Goal: Information Seeking & Learning: Learn about a topic

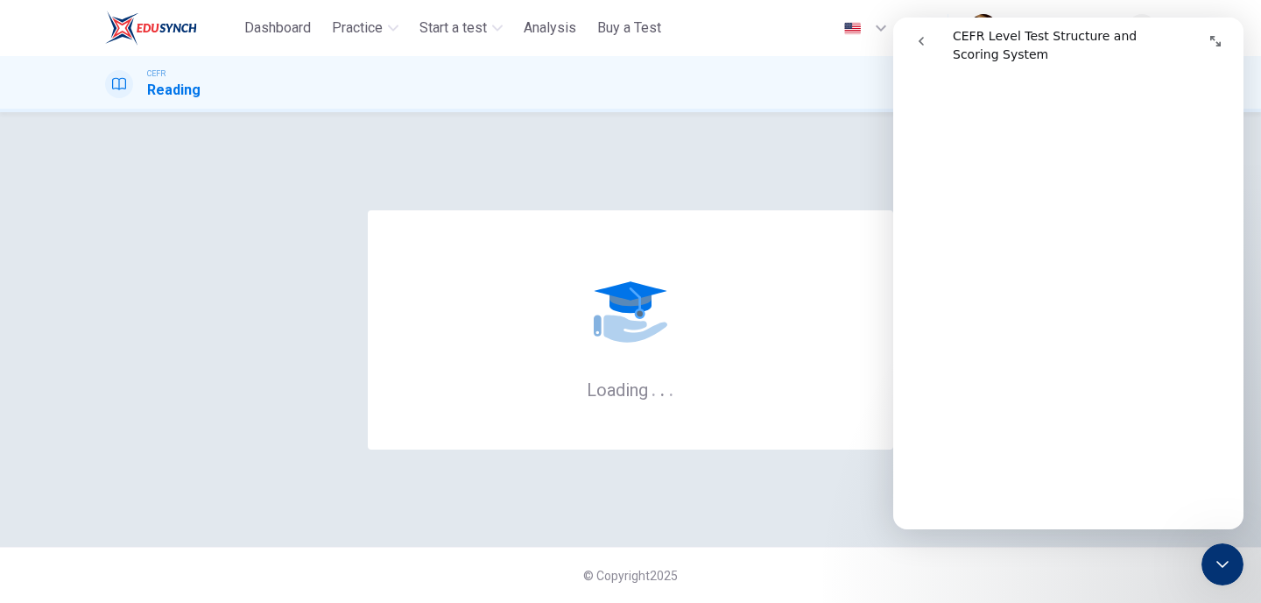
scroll to position [2798, 0]
click at [1225, 39] on button "Expand window" at bounding box center [1215, 41] width 33 height 33
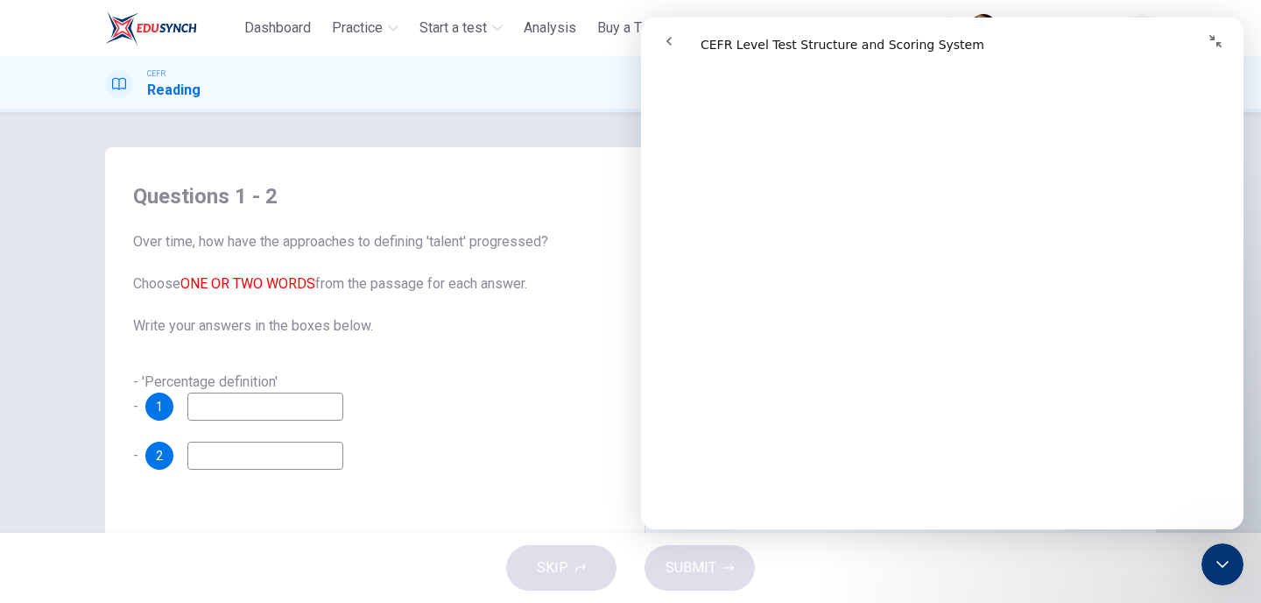
scroll to position [2775, 0]
click at [558, 323] on span "Over time, how have the approaches to defining 'talent' progressed? Choose ONE …" at bounding box center [374, 283] width 483 height 105
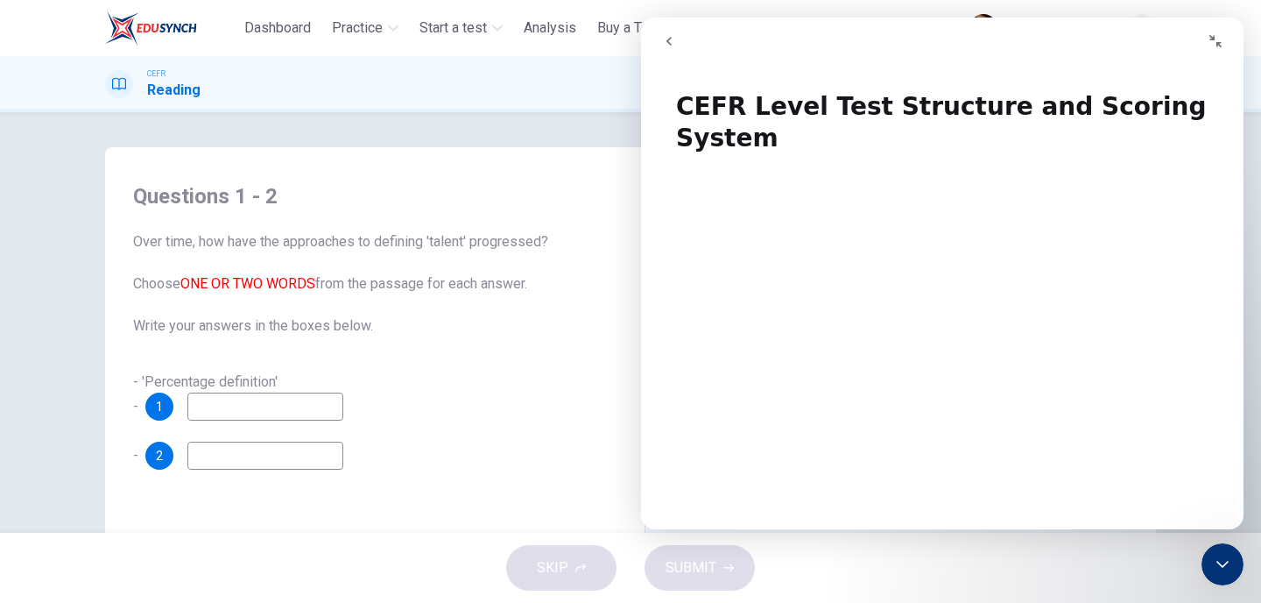
click at [659, 48] on button "go back" at bounding box center [668, 41] width 33 height 33
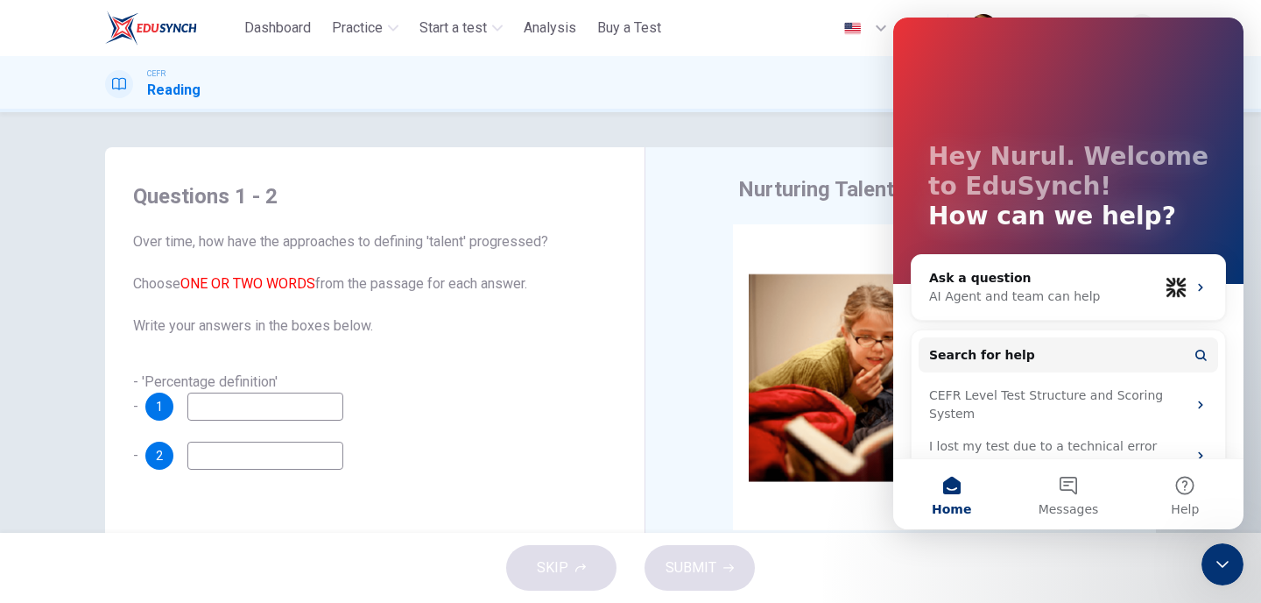
click at [806, 123] on div "Questions 1 - 2 Over time, how have the approaches to defining 'talent' progres…" at bounding box center [630, 322] width 1261 height 420
click at [1240, 559] on div "Close Intercom Messenger" at bounding box center [1223, 564] width 42 height 42
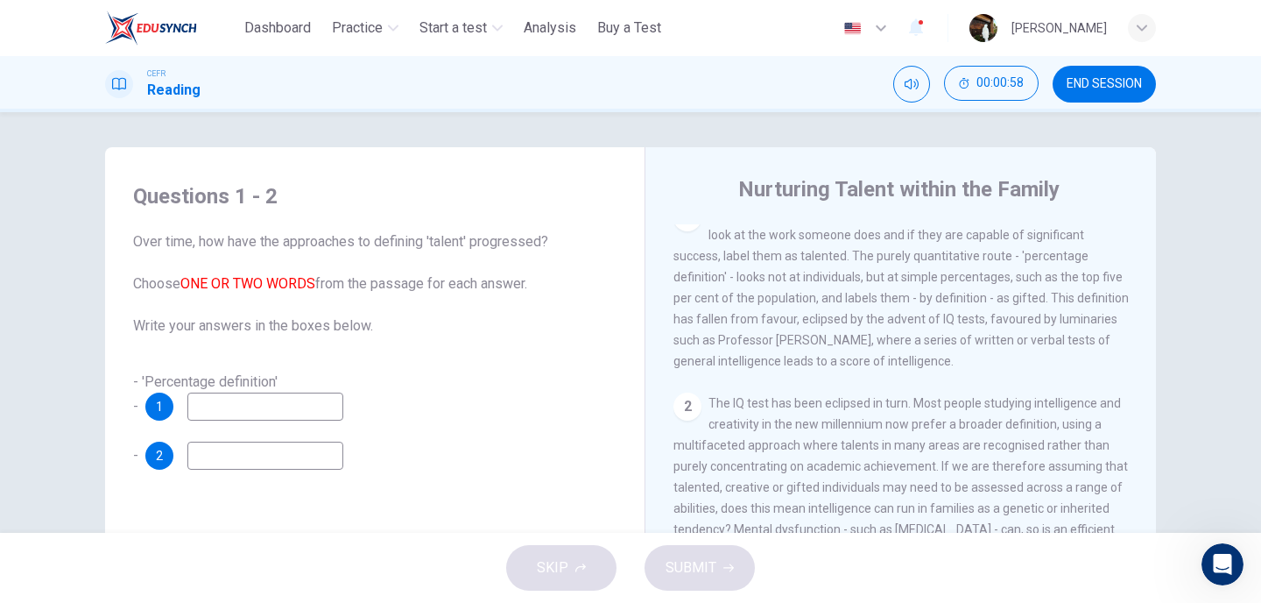
scroll to position [401, 0]
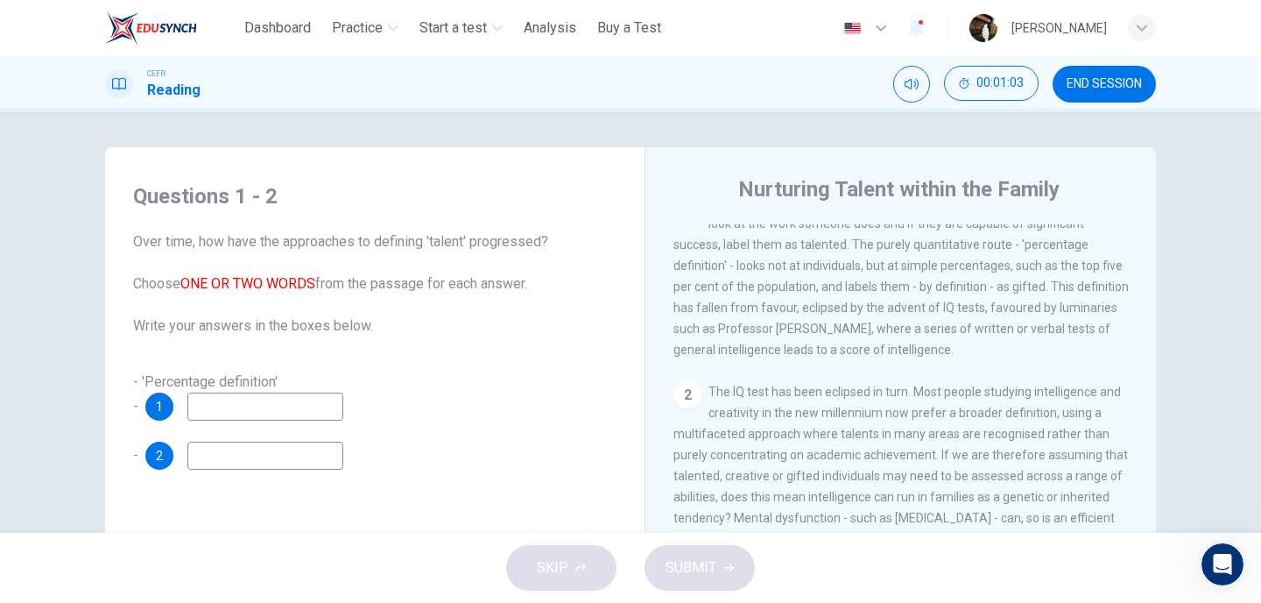
click at [286, 404] on input at bounding box center [265, 406] width 156 height 28
type input "******"
click at [276, 454] on input at bounding box center [265, 455] width 156 height 28
type input "*******"
click at [673, 556] on span "SUBMIT" at bounding box center [691, 567] width 51 height 25
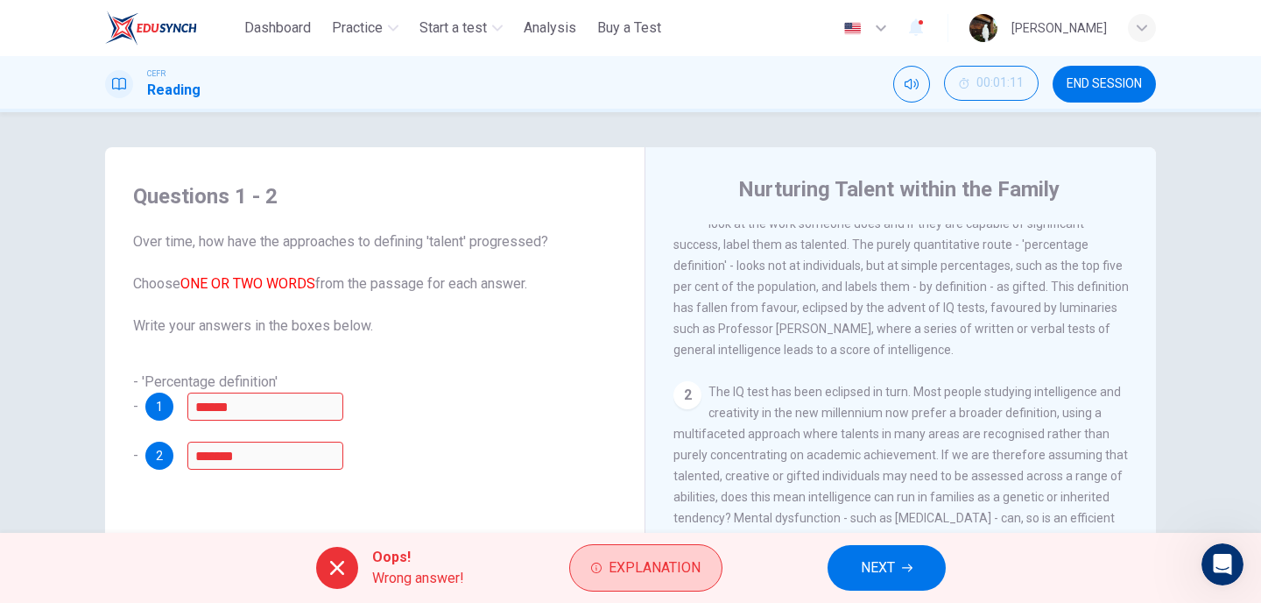
click at [665, 558] on span "Explanation" at bounding box center [655, 567] width 92 height 25
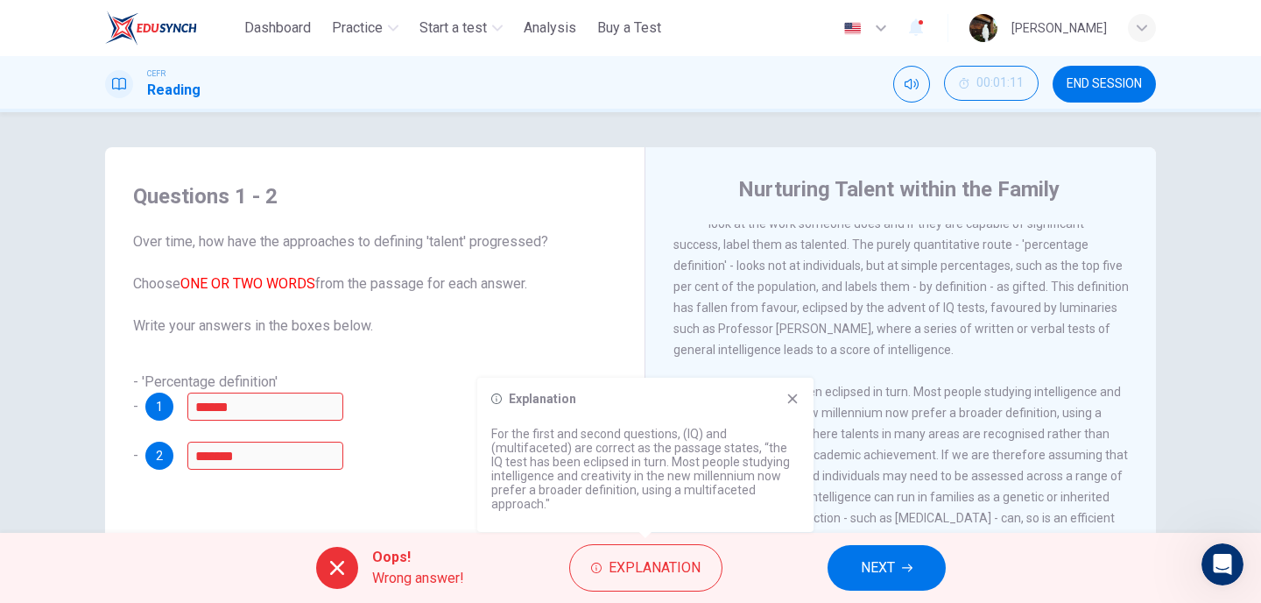
click at [857, 568] on button "NEXT" at bounding box center [887, 568] width 118 height 46
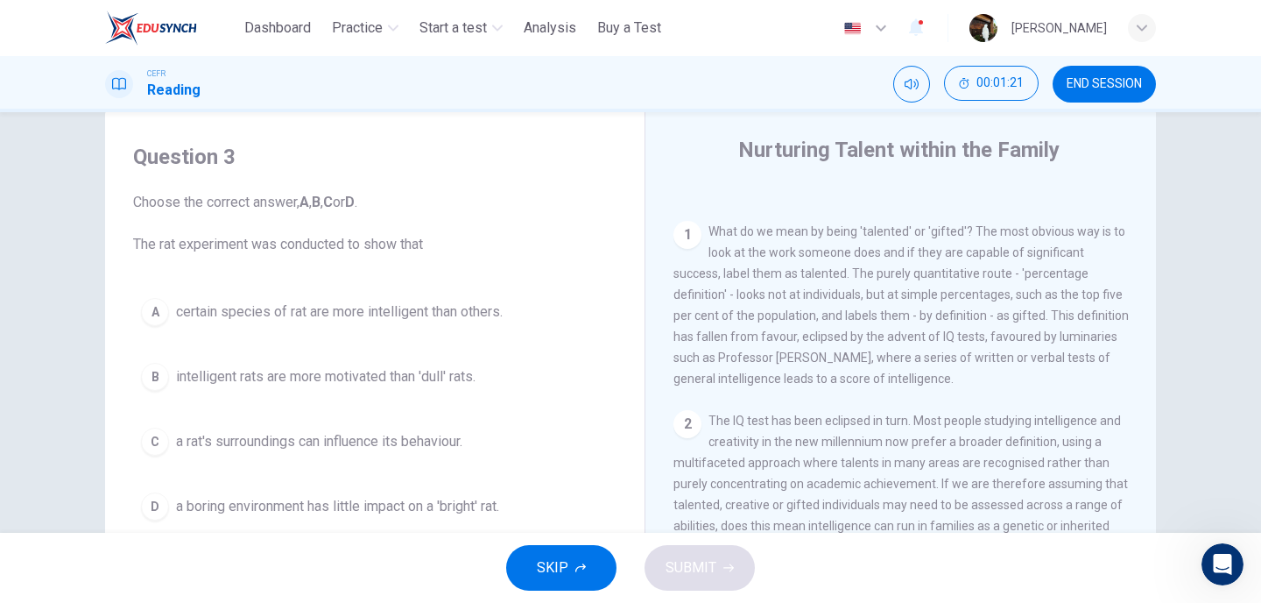
scroll to position [47, 0]
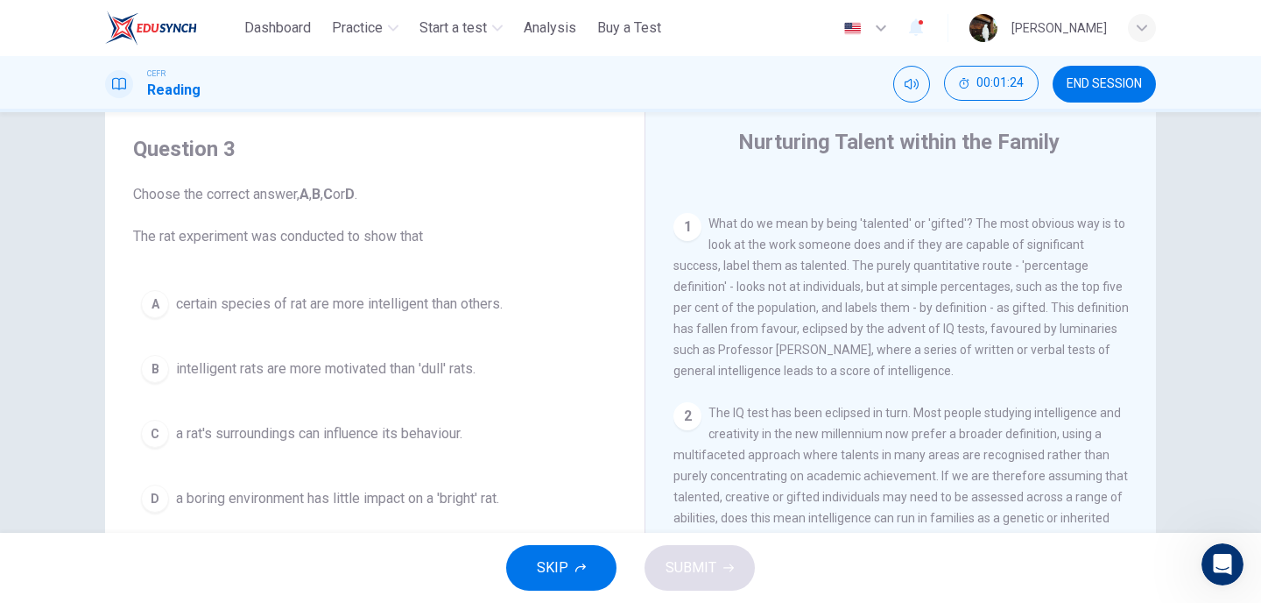
click at [365, 429] on span "a rat's surroundings can influence its behaviour." at bounding box center [319, 433] width 286 height 21
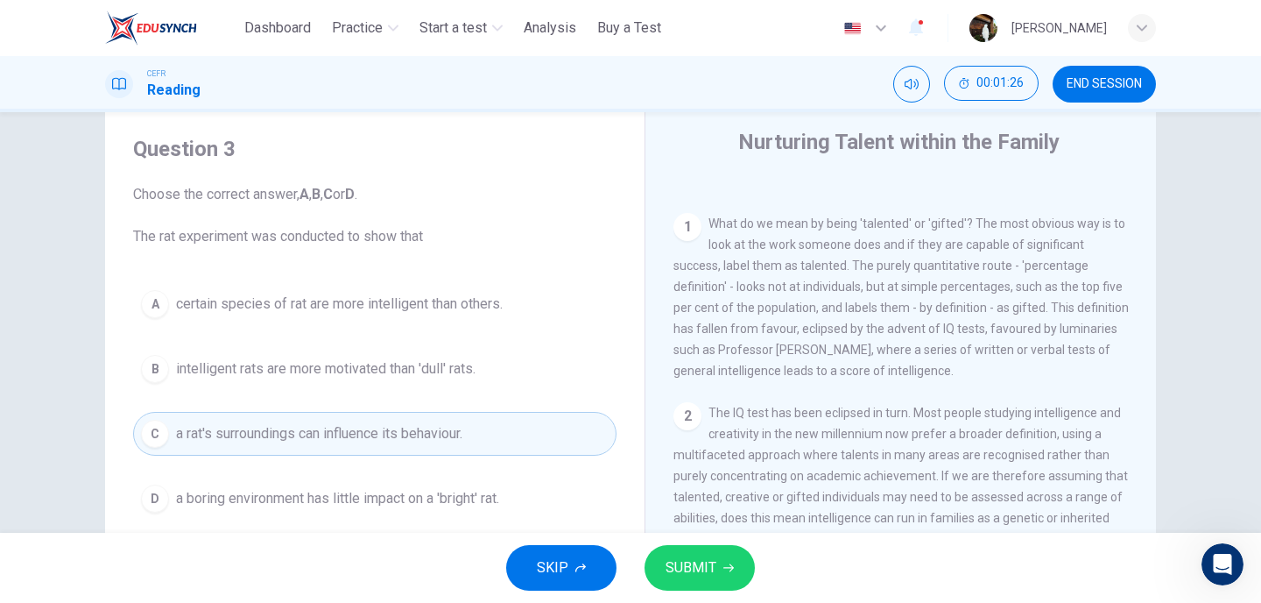
click at [672, 564] on span "SUBMIT" at bounding box center [691, 567] width 51 height 25
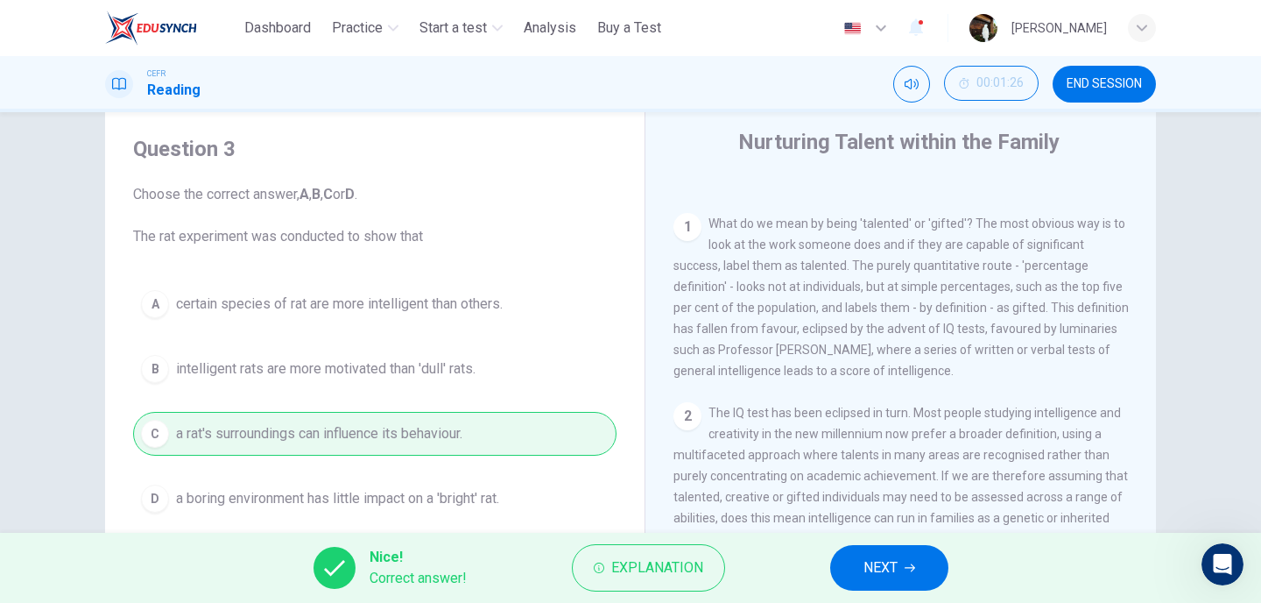
click at [859, 560] on button "NEXT" at bounding box center [889, 568] width 118 height 46
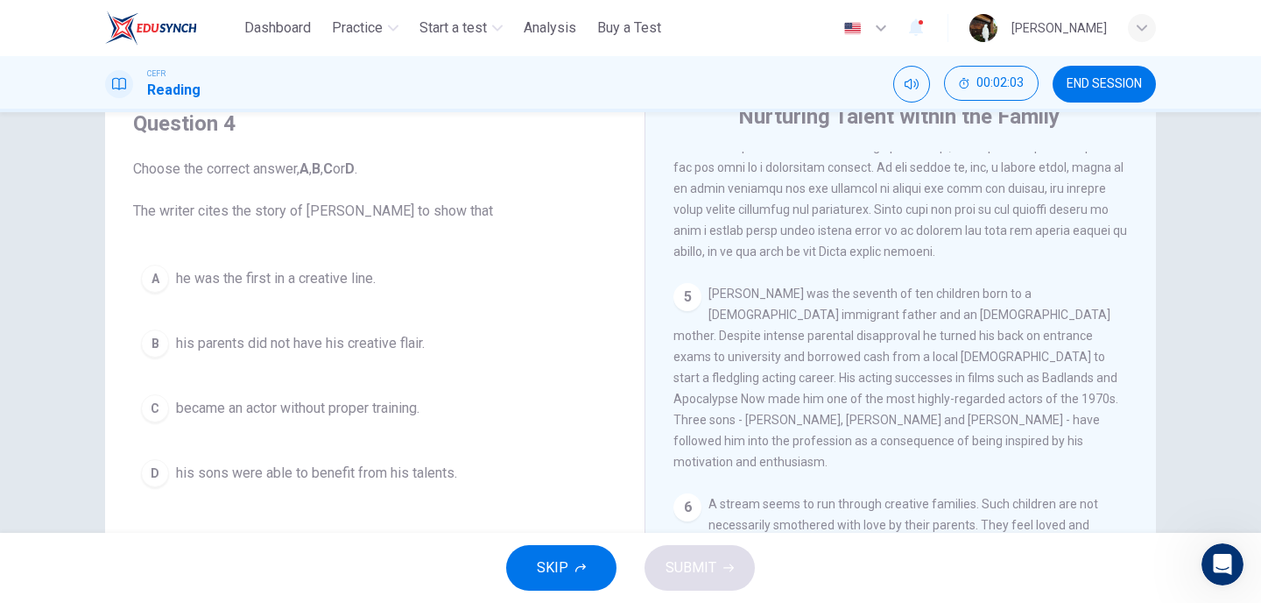
scroll to position [1288, 0]
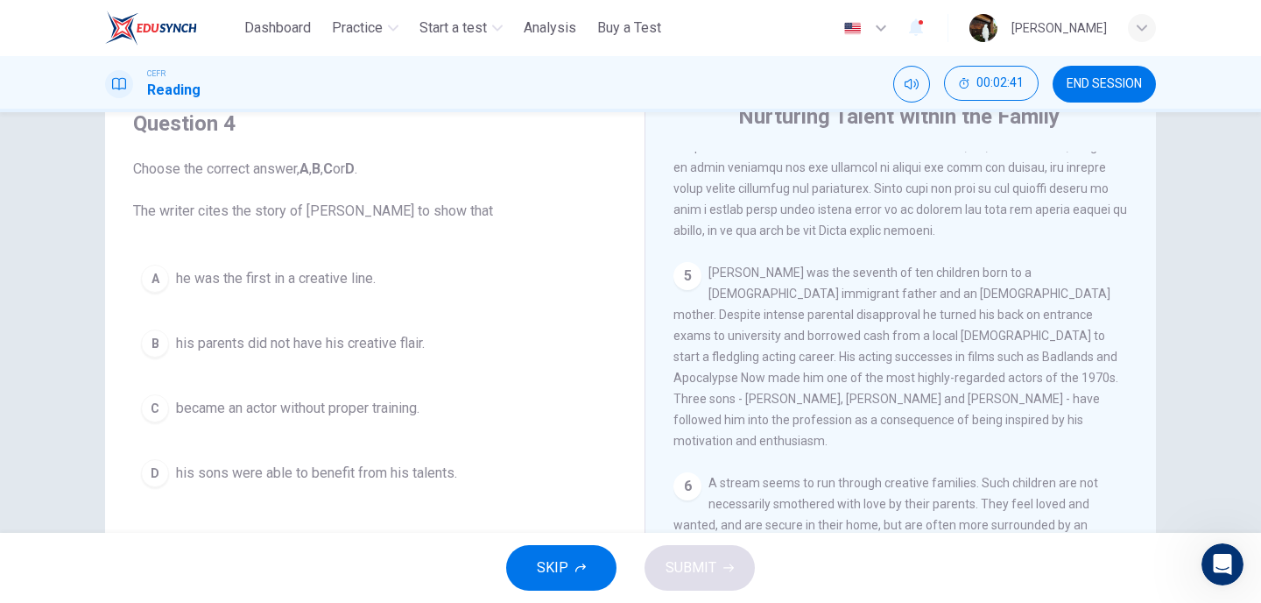
click at [339, 285] on span "he was the first in a creative line." at bounding box center [276, 278] width 200 height 21
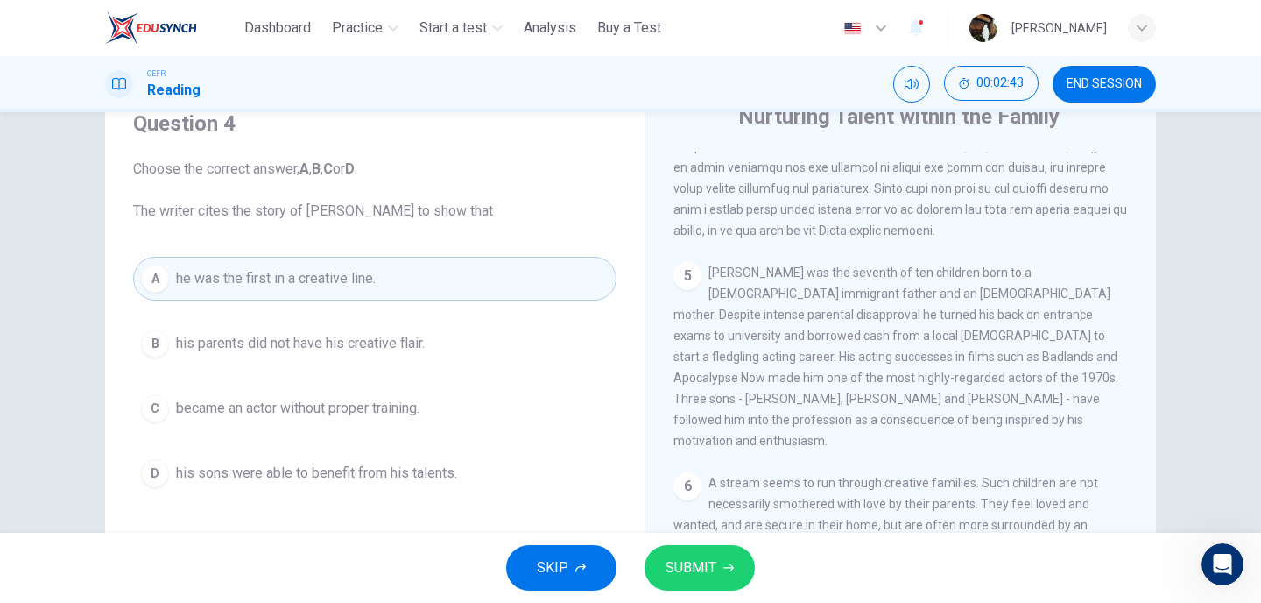
click at [701, 573] on span "SUBMIT" at bounding box center [691, 567] width 51 height 25
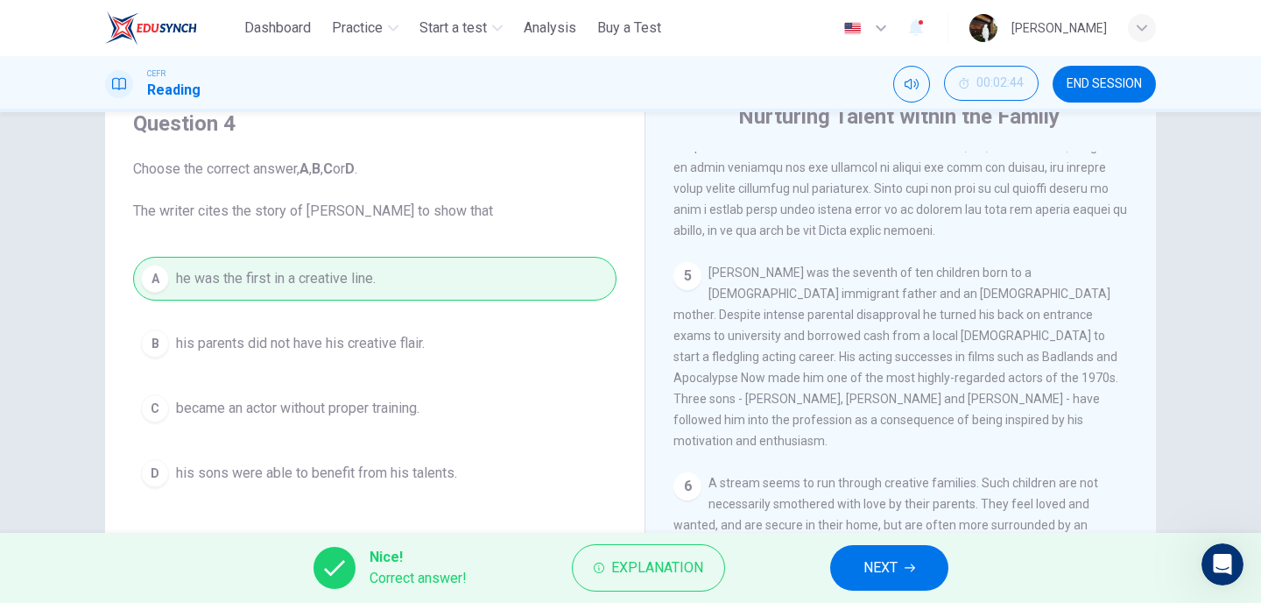
click at [876, 553] on button "NEXT" at bounding box center [889, 568] width 118 height 46
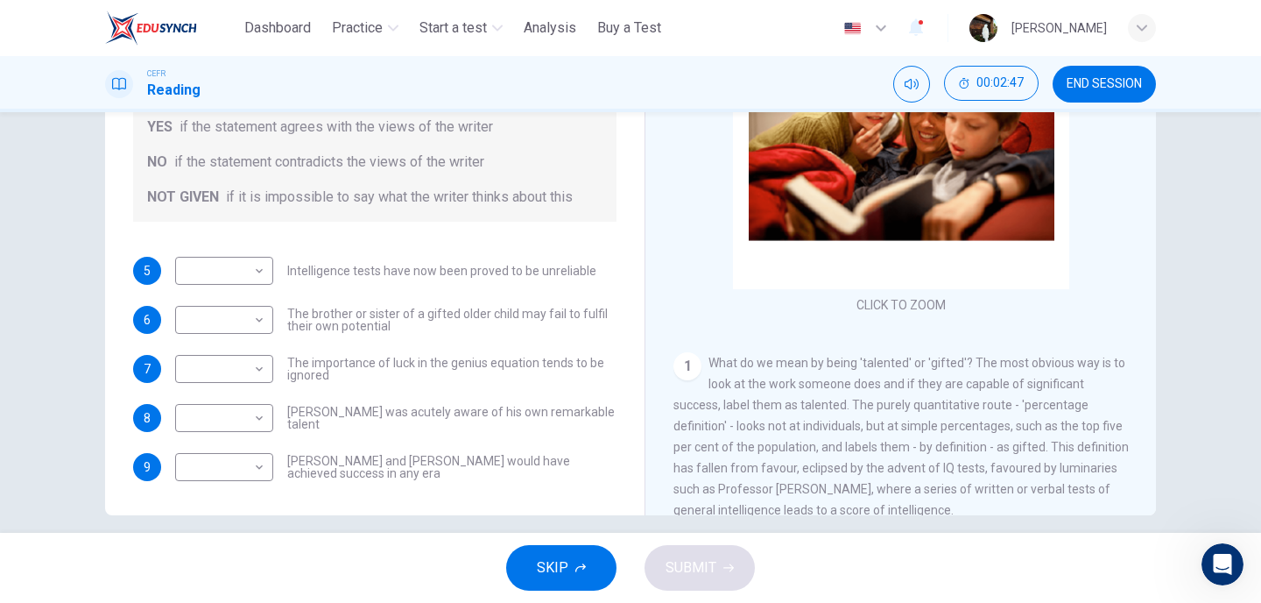
scroll to position [258, 0]
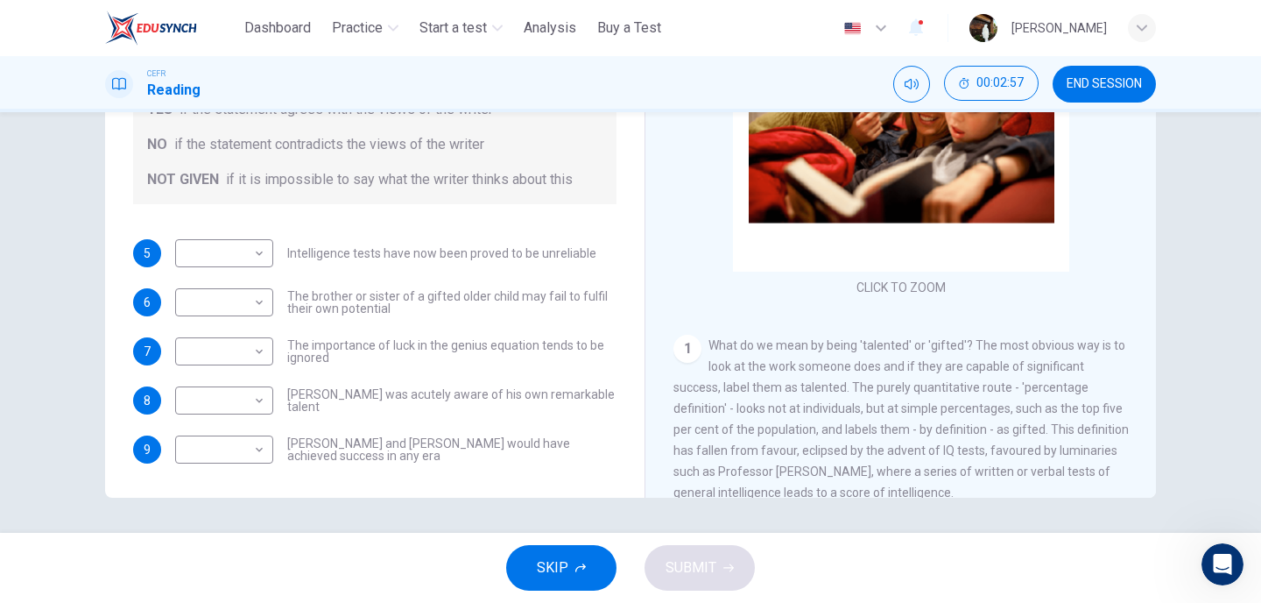
click at [1109, 82] on span "END SESSION" at bounding box center [1104, 84] width 75 height 14
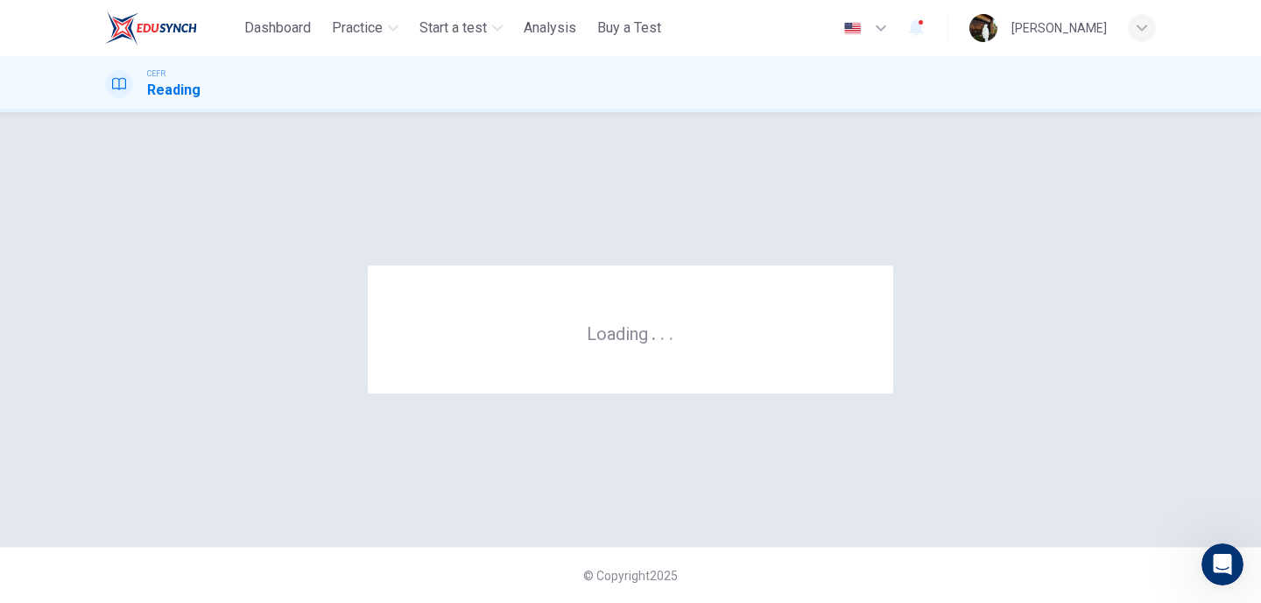
scroll to position [0, 0]
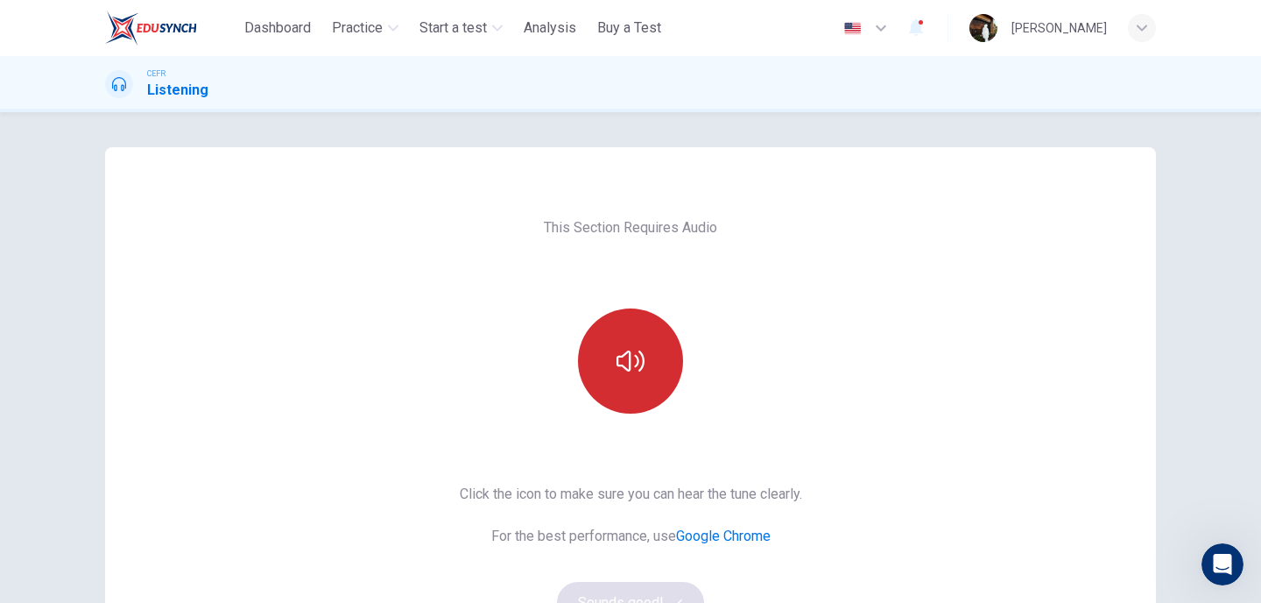
click at [604, 331] on button "button" at bounding box center [630, 360] width 105 height 105
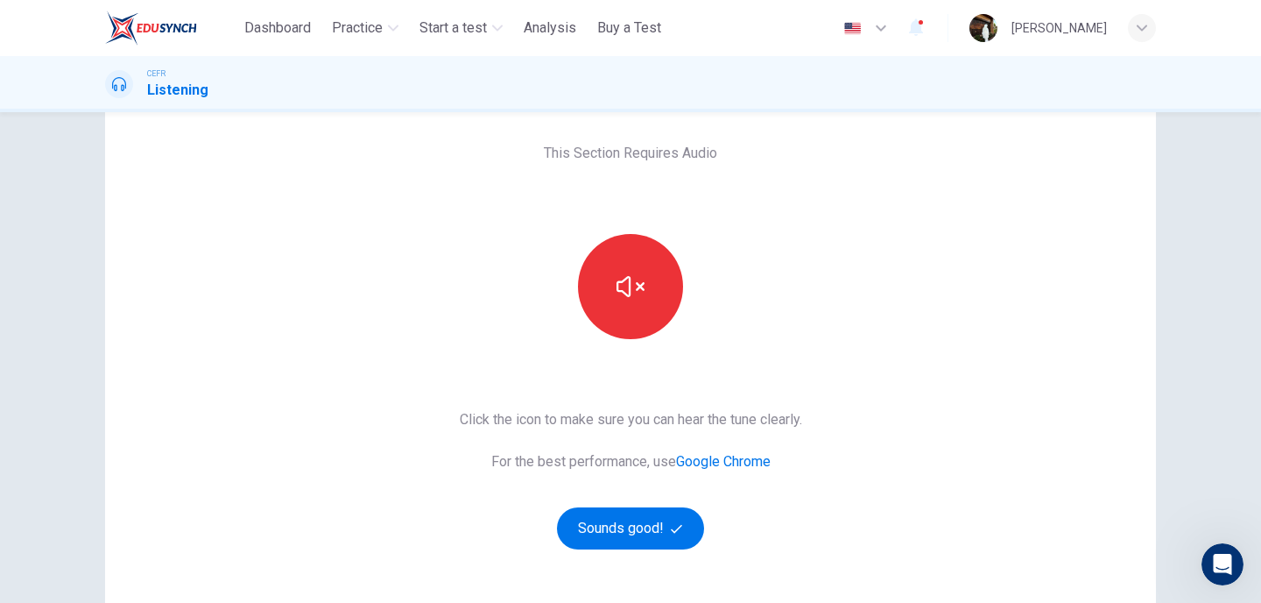
scroll to position [96, 0]
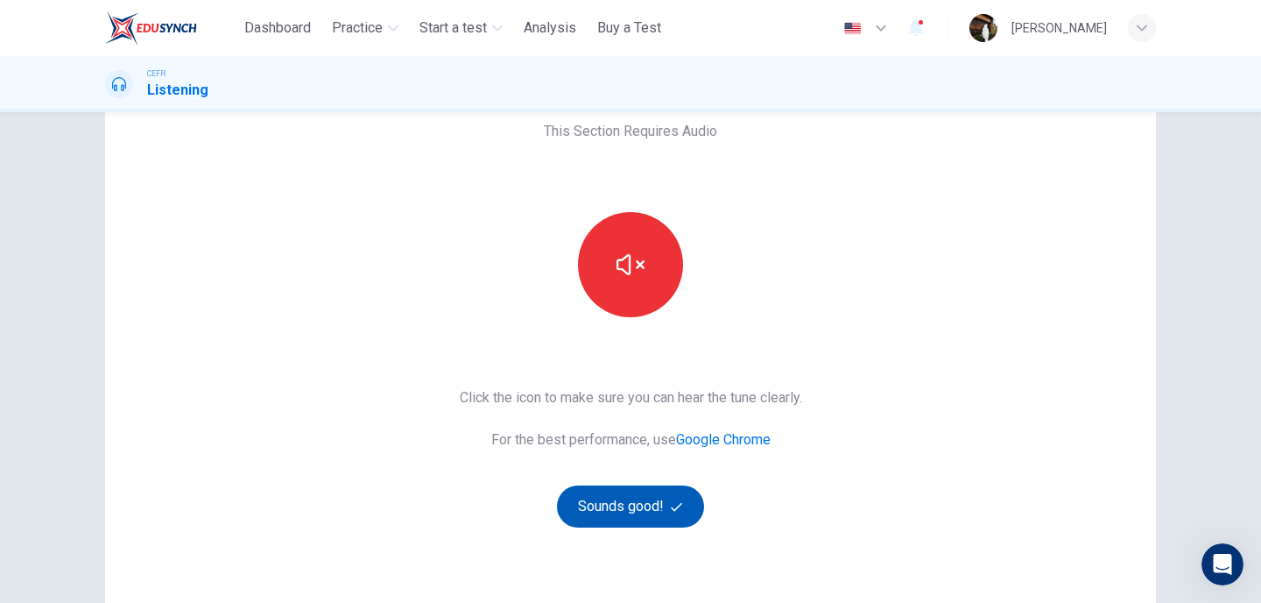
click at [642, 514] on button "Sounds good!" at bounding box center [630, 506] width 147 height 42
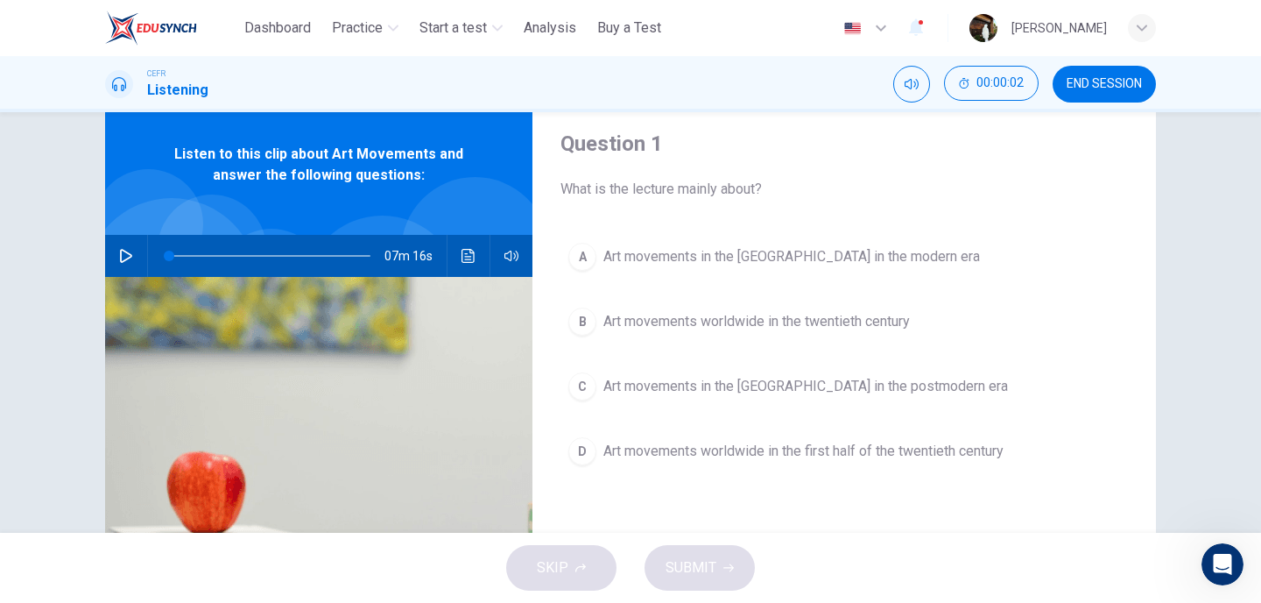
scroll to position [49, 0]
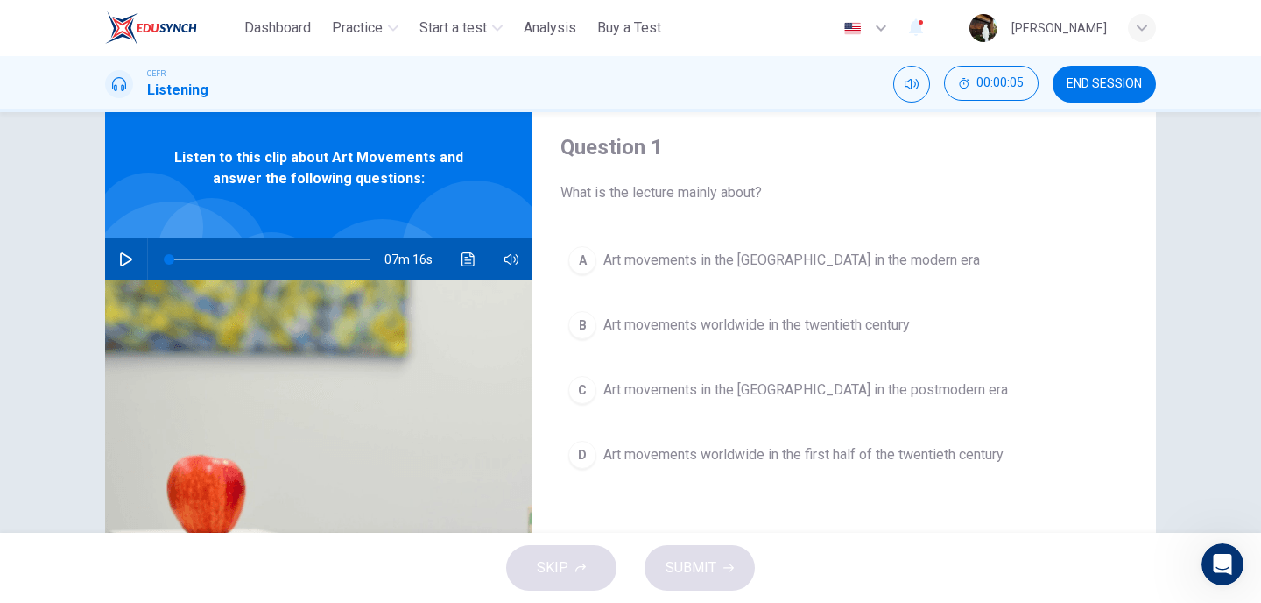
click at [123, 257] on icon "button" at bounding box center [126, 259] width 14 height 14
type input "**"
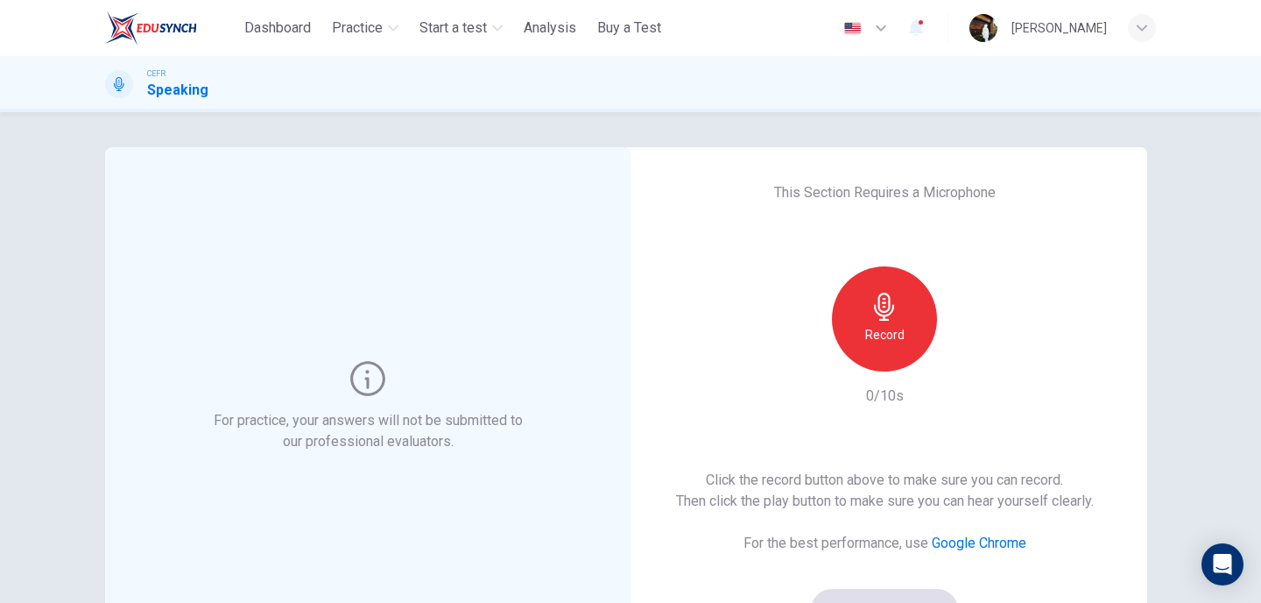
click at [881, 316] on icon "button" at bounding box center [885, 307] width 28 height 28
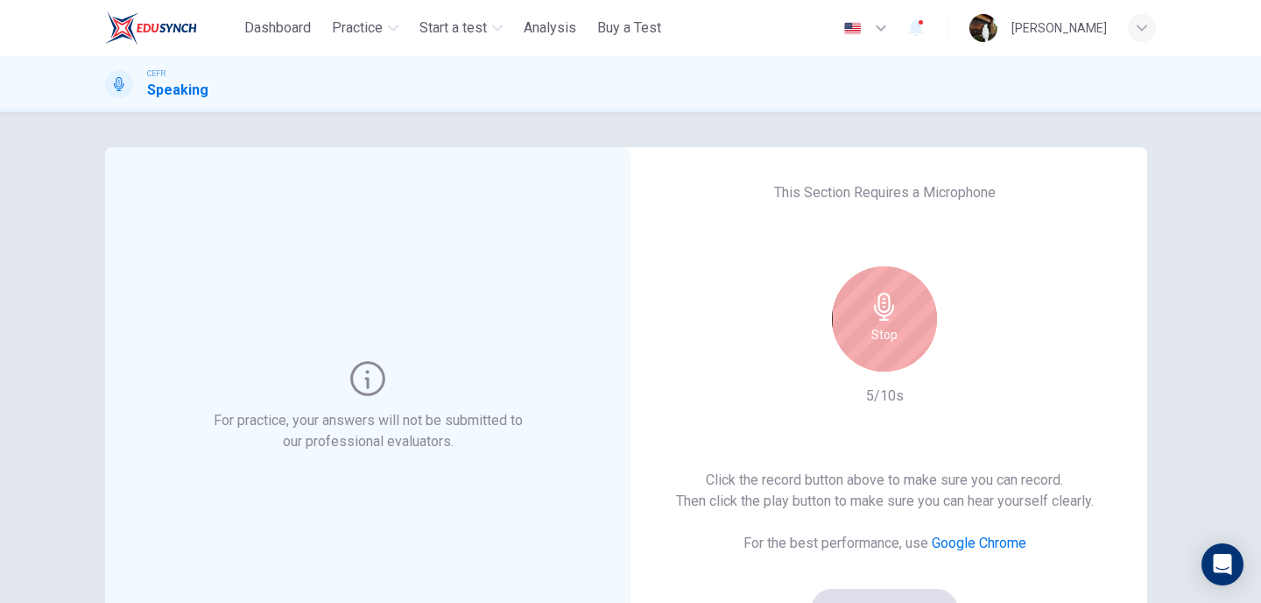
click at [881, 316] on icon "button" at bounding box center [885, 307] width 28 height 28
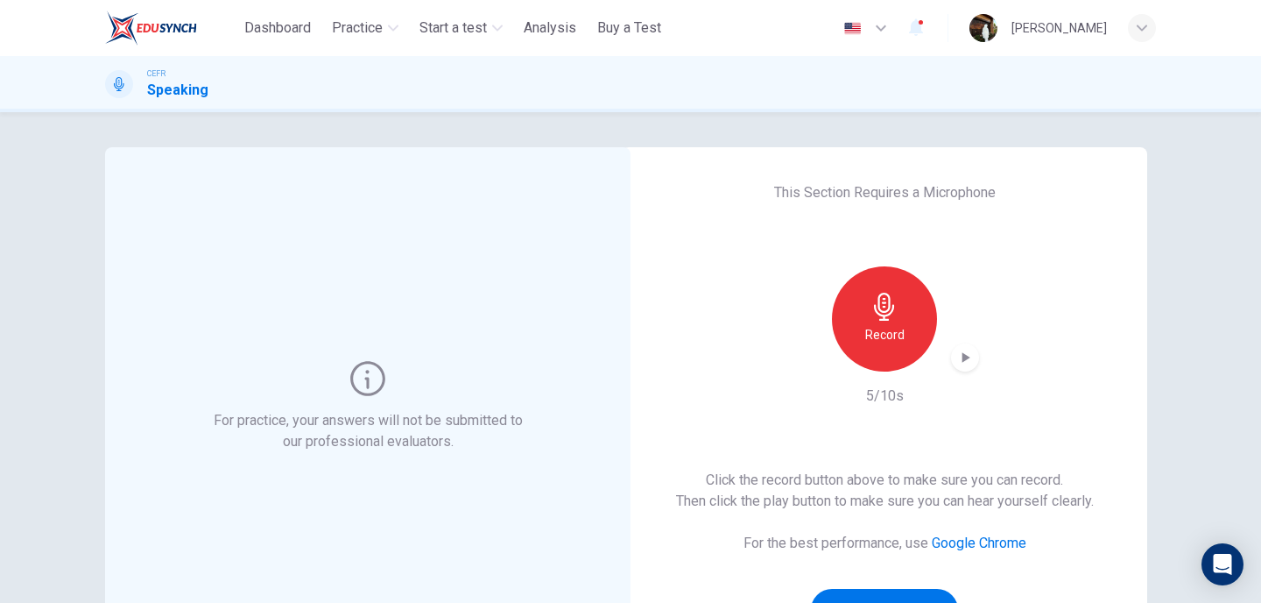
click at [967, 366] on div "button" at bounding box center [965, 357] width 28 height 28
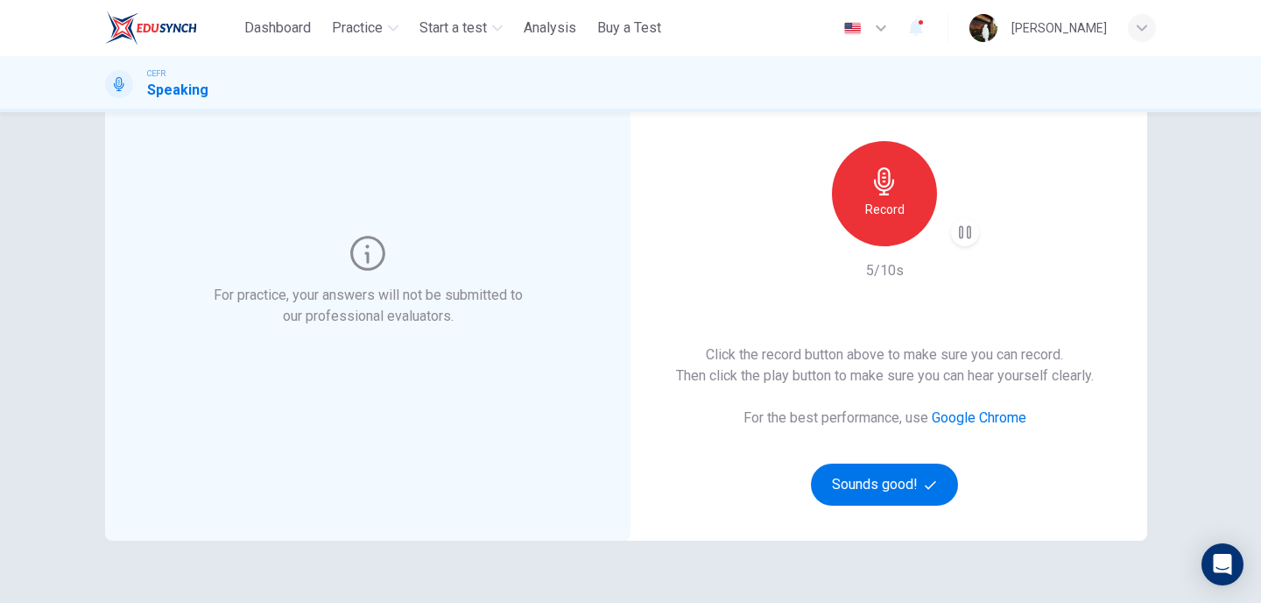
scroll to position [136, 0]
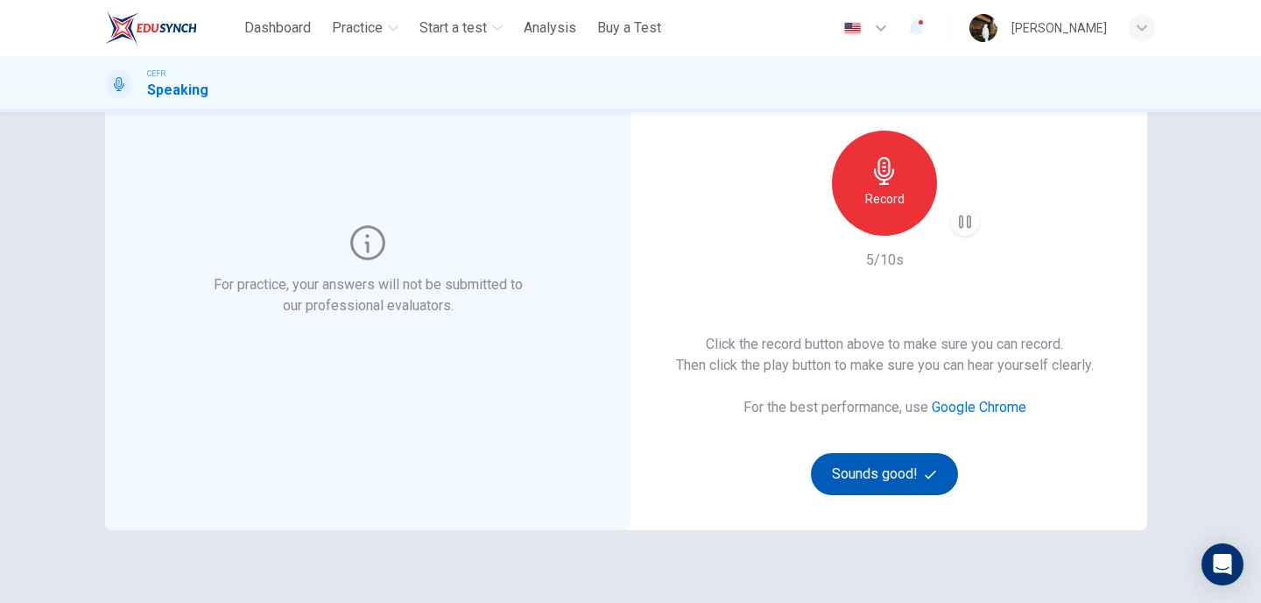
click at [846, 486] on button "Sounds good!" at bounding box center [884, 474] width 147 height 42
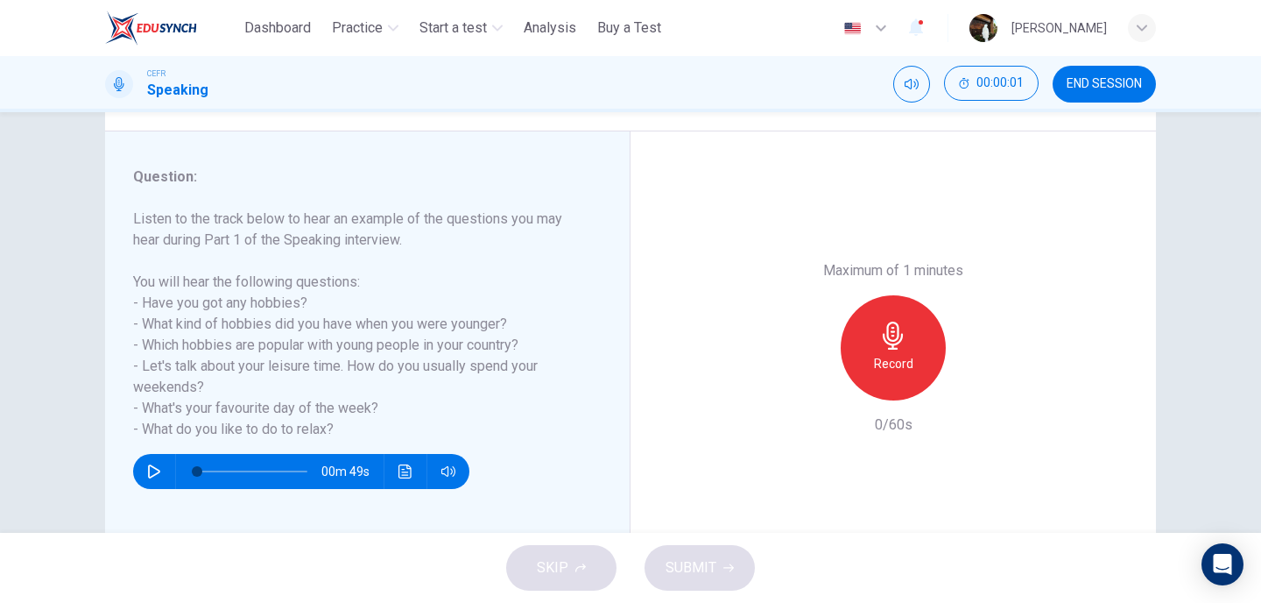
scroll to position [191, 0]
drag, startPoint x: 347, startPoint y: 428, endPoint x: 232, endPoint y: 341, distance: 144.3
click at [232, 341] on h6 "Listen to the track below to hear an example of the questions you may hear duri…" at bounding box center [357, 324] width 448 height 231
drag, startPoint x: 136, startPoint y: 281, endPoint x: 250, endPoint y: 333, distance: 125.0
click at [250, 333] on h6 "Listen to the track below to hear an example of the questions you may hear duri…" at bounding box center [357, 324] width 448 height 231
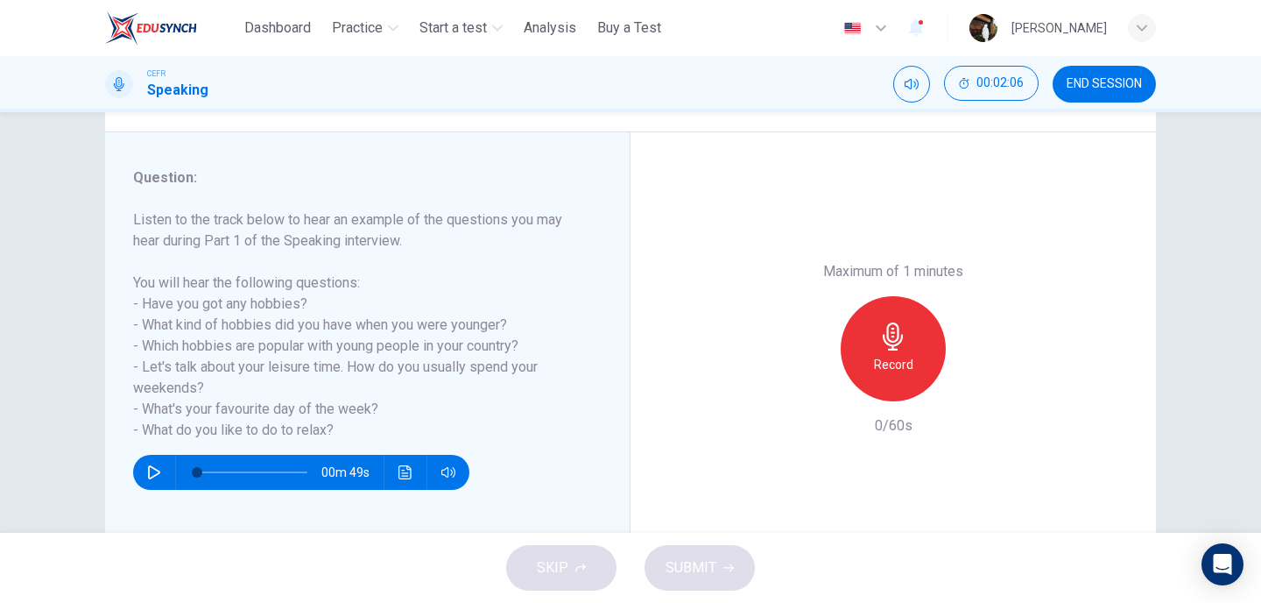
click at [902, 352] on div "Record" at bounding box center [893, 348] width 105 height 105
click at [149, 479] on button "button" at bounding box center [154, 472] width 28 height 35
click at [145, 476] on button "button" at bounding box center [154, 472] width 28 height 35
click at [684, 562] on span "SUBMIT" at bounding box center [691, 567] width 51 height 25
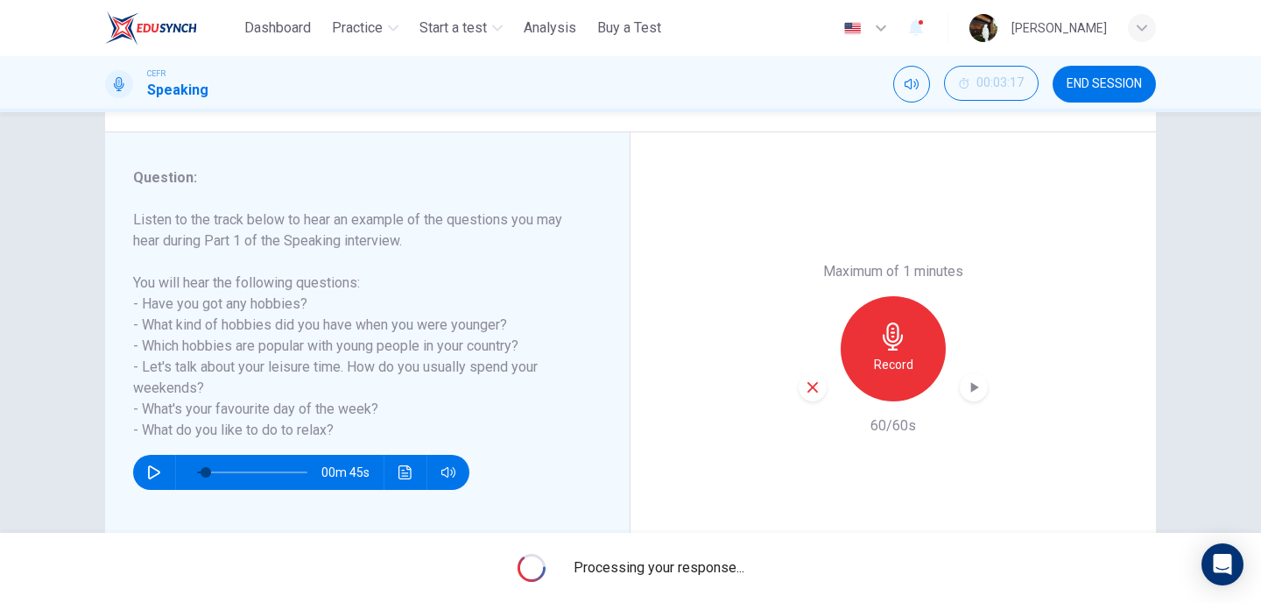
type input "*"
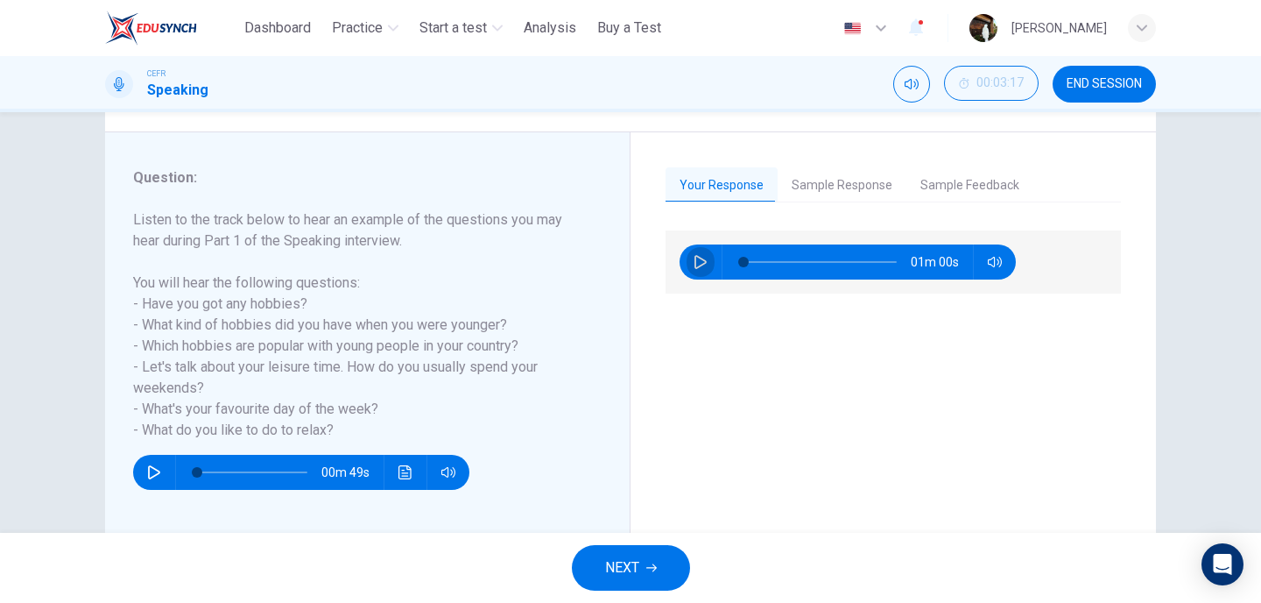
click at [690, 263] on button "button" at bounding box center [701, 261] width 28 height 35
click at [703, 269] on button "button" at bounding box center [701, 261] width 28 height 35
type input "**"
click at [801, 180] on button "Sample Response" at bounding box center [842, 185] width 129 height 37
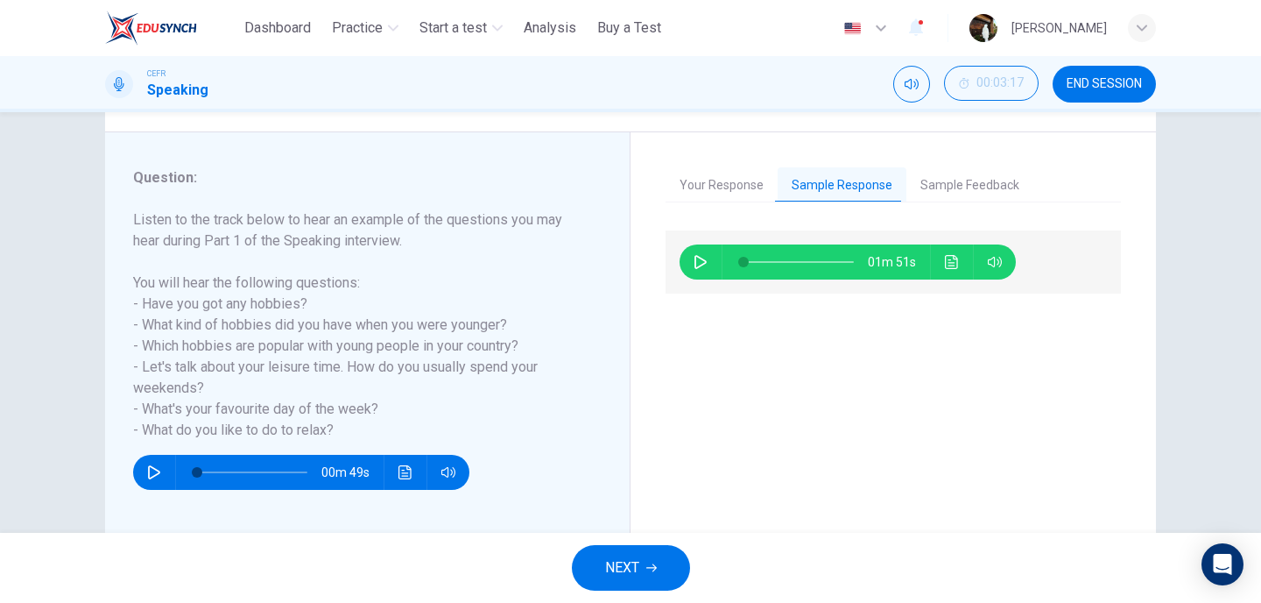
click at [696, 266] on icon "button" at bounding box center [701, 262] width 14 height 14
click at [934, 187] on button "Sample Feedback" at bounding box center [969, 185] width 127 height 37
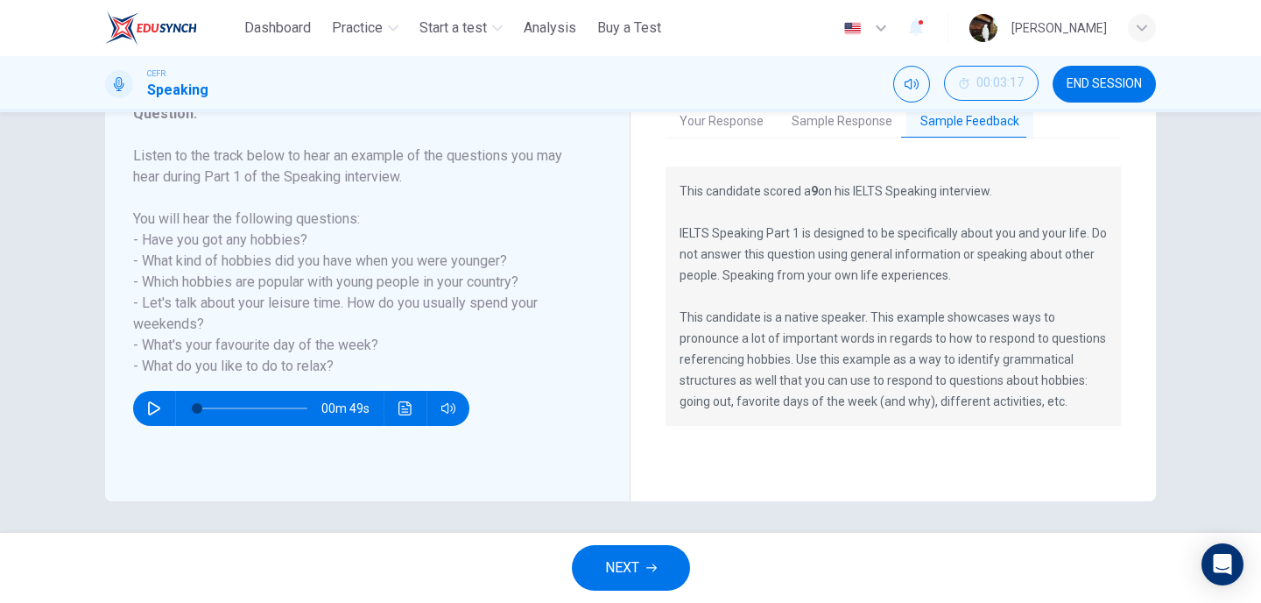
scroll to position [258, 0]
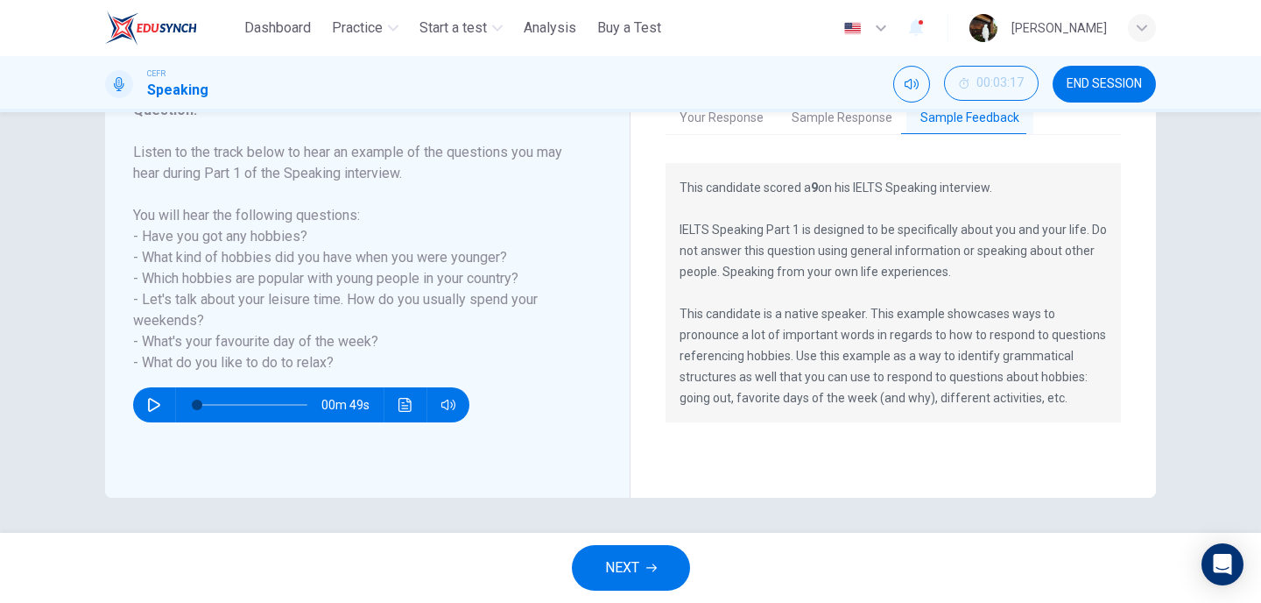
click at [839, 116] on button "Sample Response" at bounding box center [842, 118] width 129 height 37
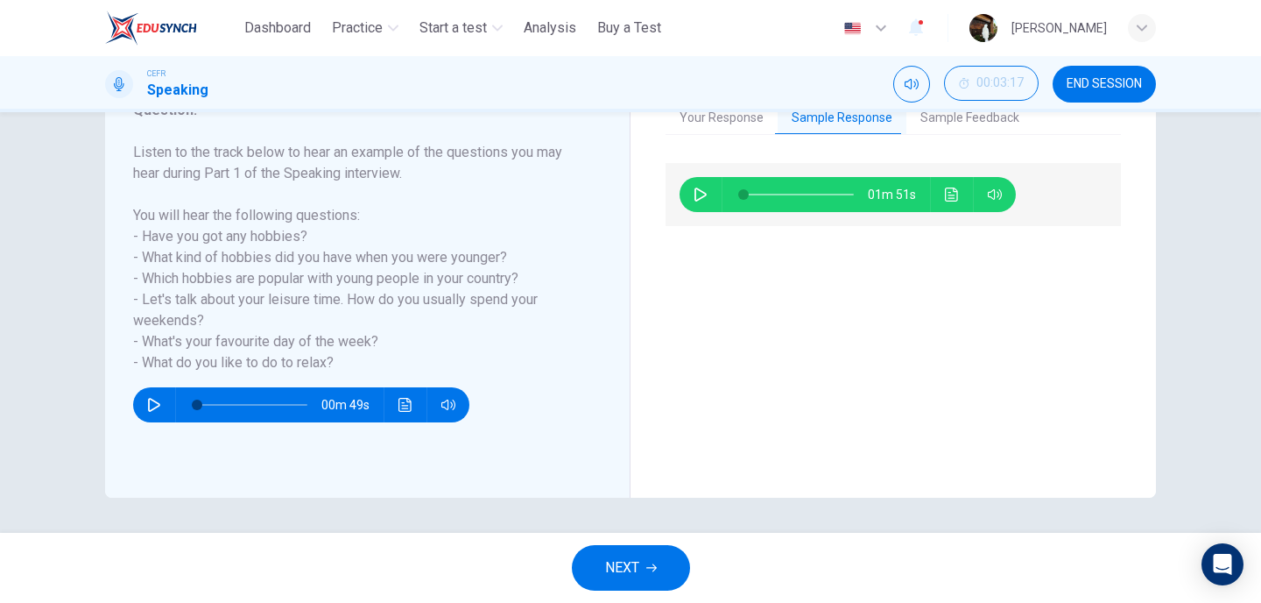
type input "*"
click at [643, 575] on button "NEXT" at bounding box center [631, 568] width 118 height 46
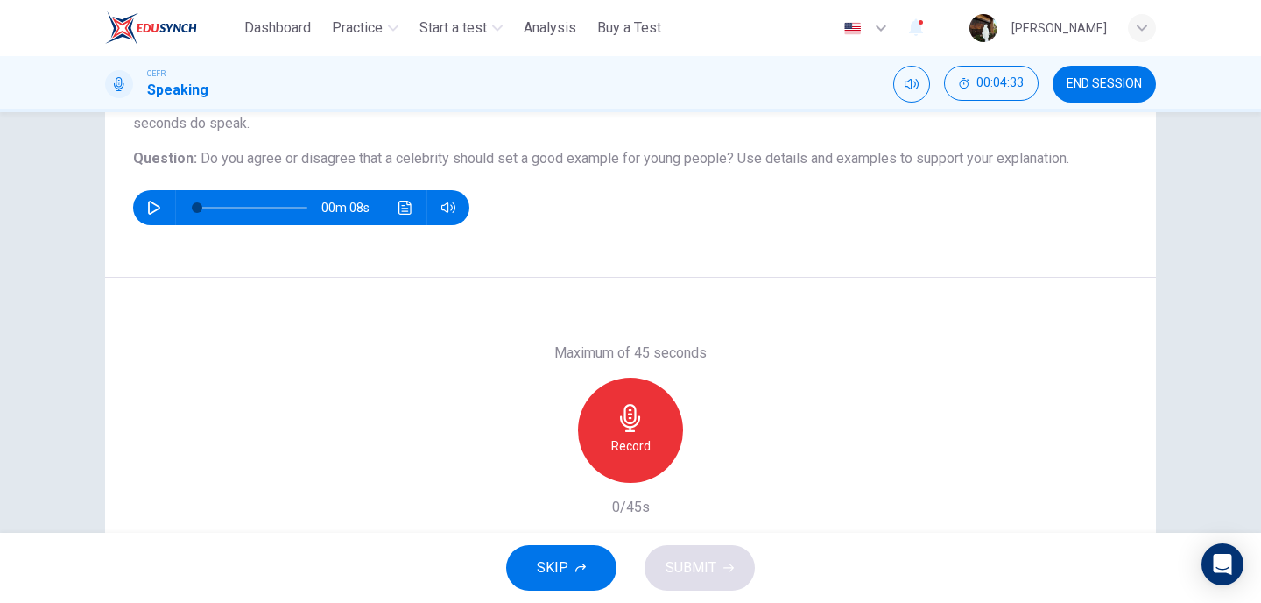
scroll to position [181, 0]
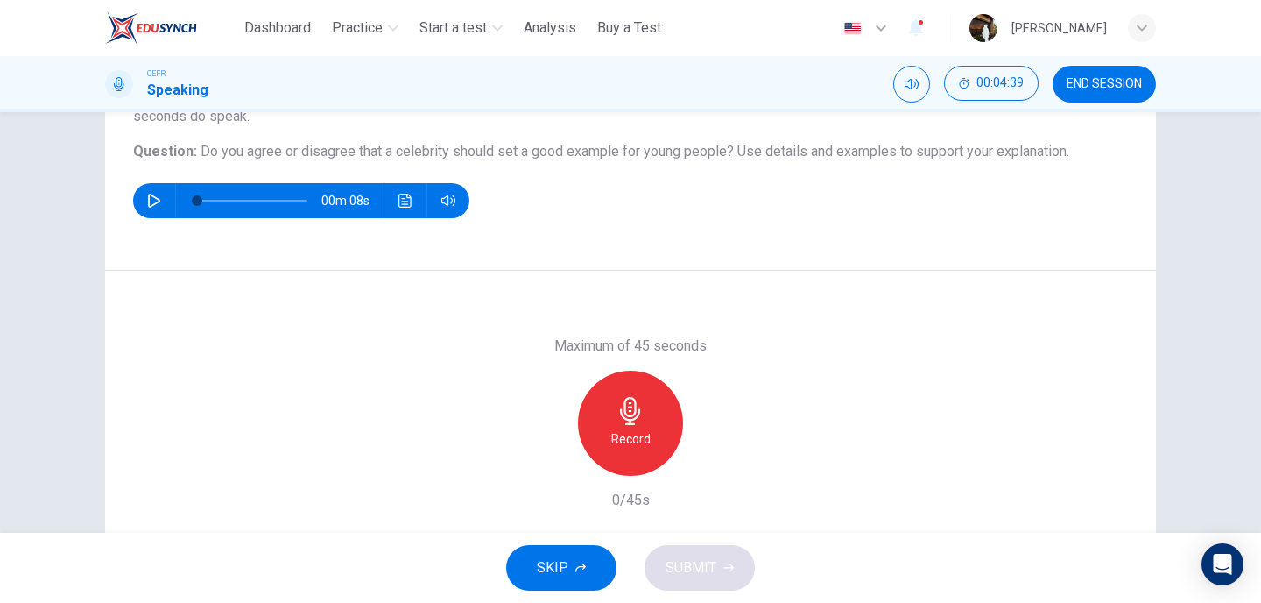
click at [628, 421] on icon "button" at bounding box center [631, 411] width 28 height 28
click at [715, 458] on icon "button" at bounding box center [711, 462] width 18 height 18
click at [709, 560] on span "SUBMIT" at bounding box center [691, 567] width 51 height 25
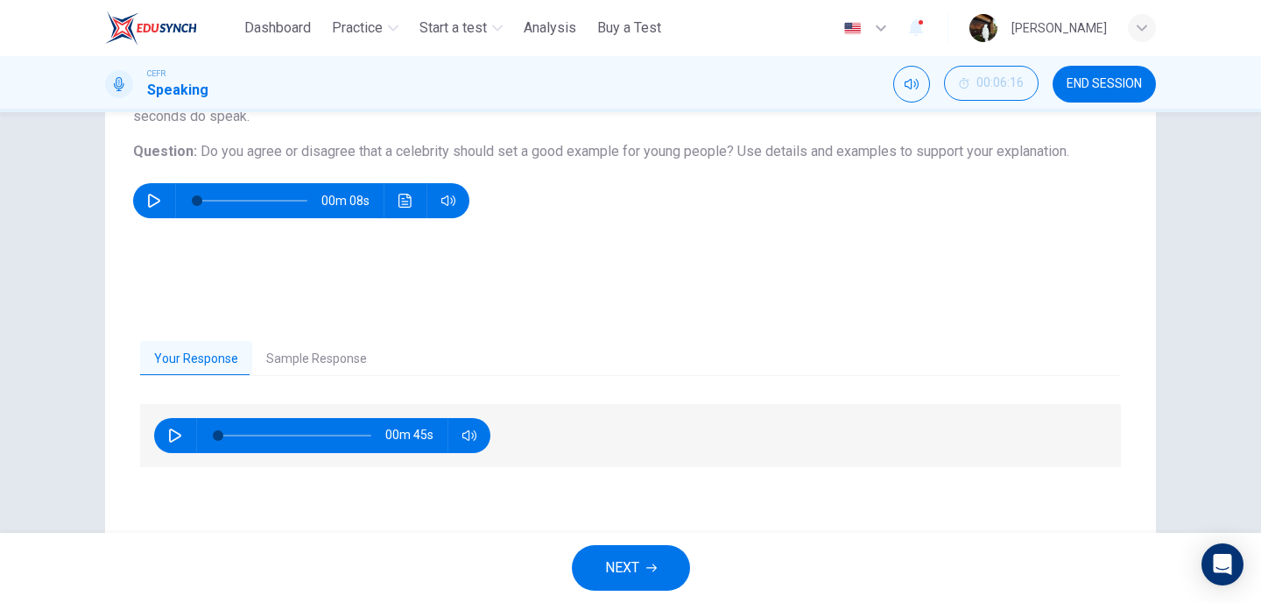
click at [314, 354] on button "Sample Response" at bounding box center [316, 359] width 129 height 37
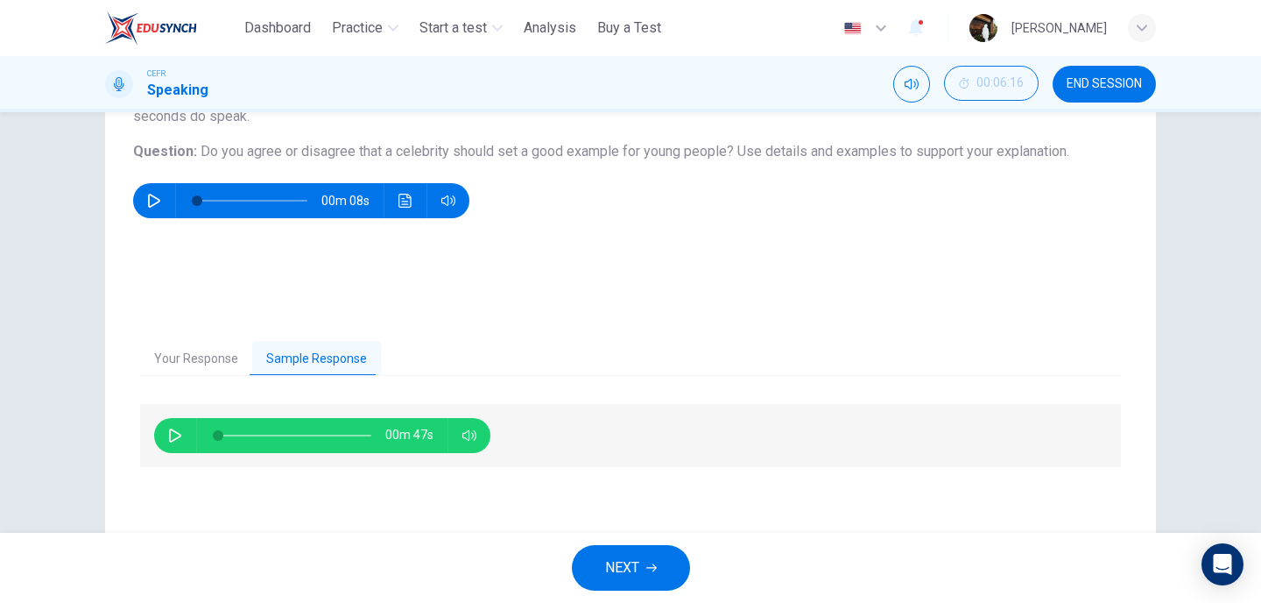
click at [210, 356] on button "Your Response" at bounding box center [196, 359] width 112 height 37
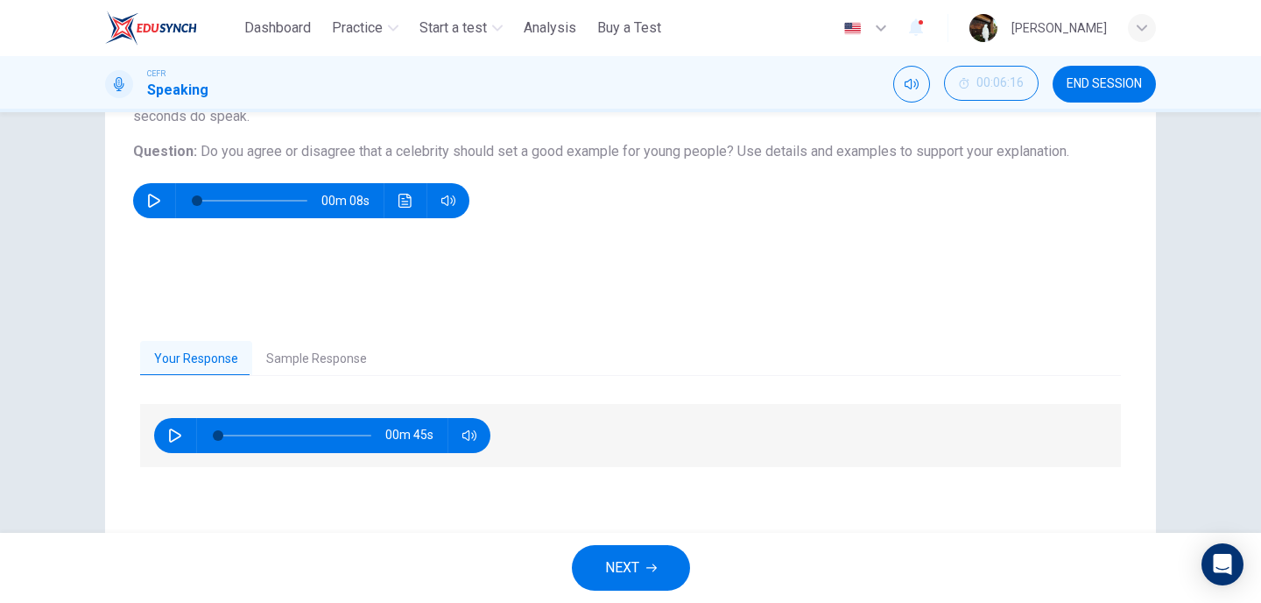
click at [335, 342] on button "Sample Response" at bounding box center [316, 359] width 129 height 37
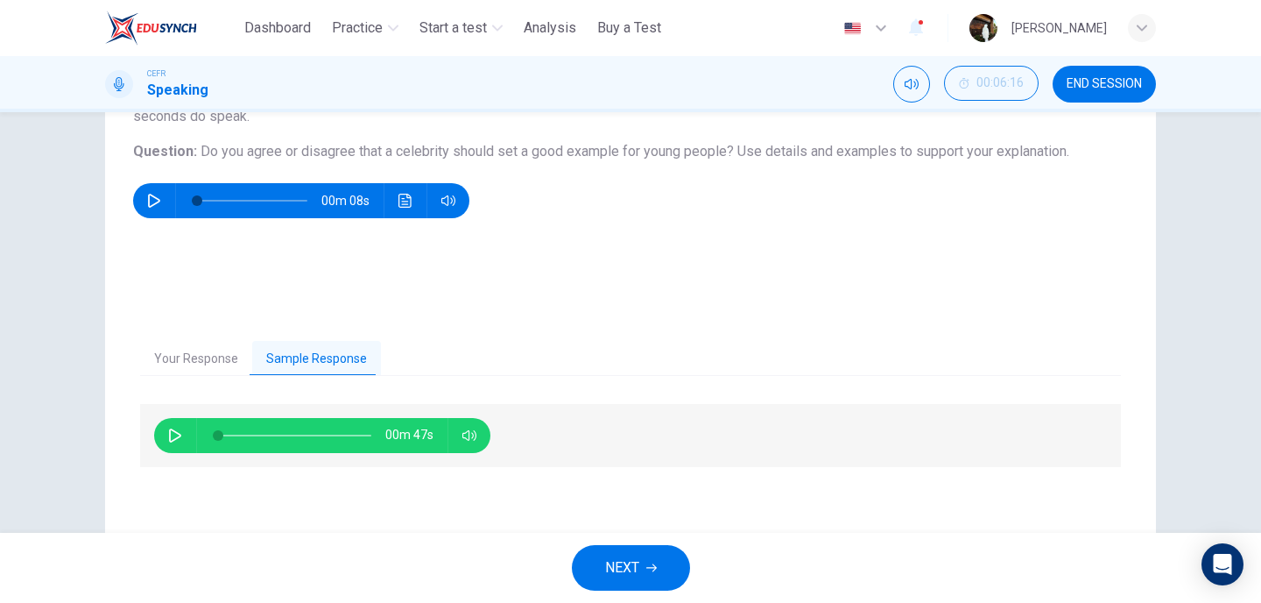
click at [170, 442] on button "button" at bounding box center [175, 435] width 28 height 35
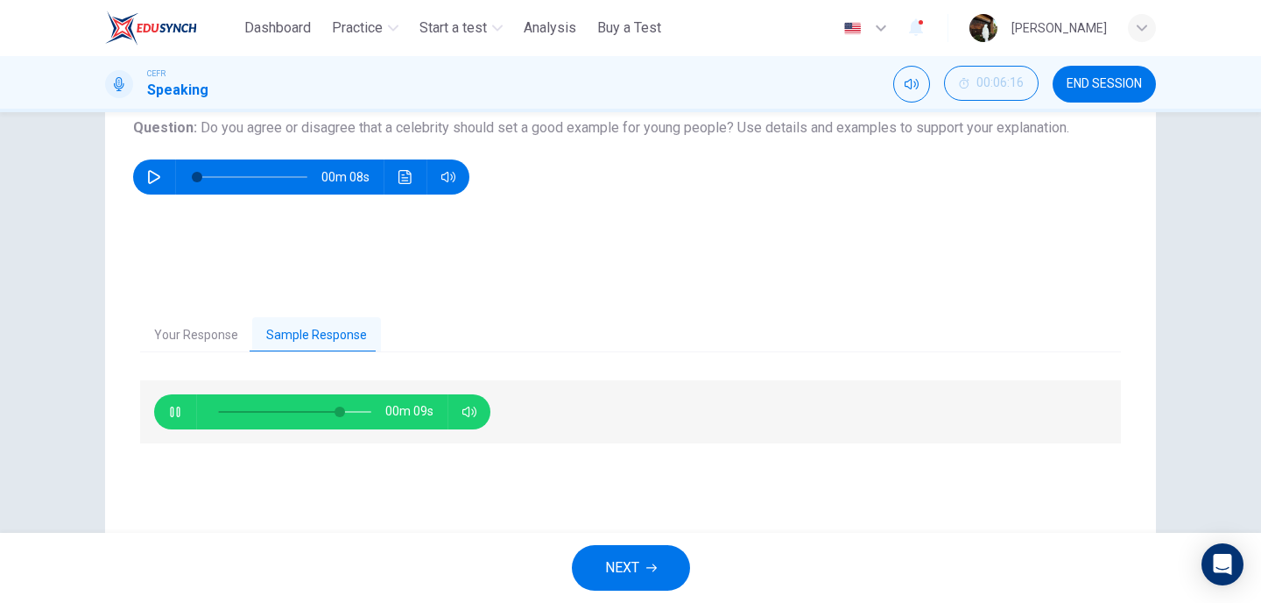
scroll to position [211, 0]
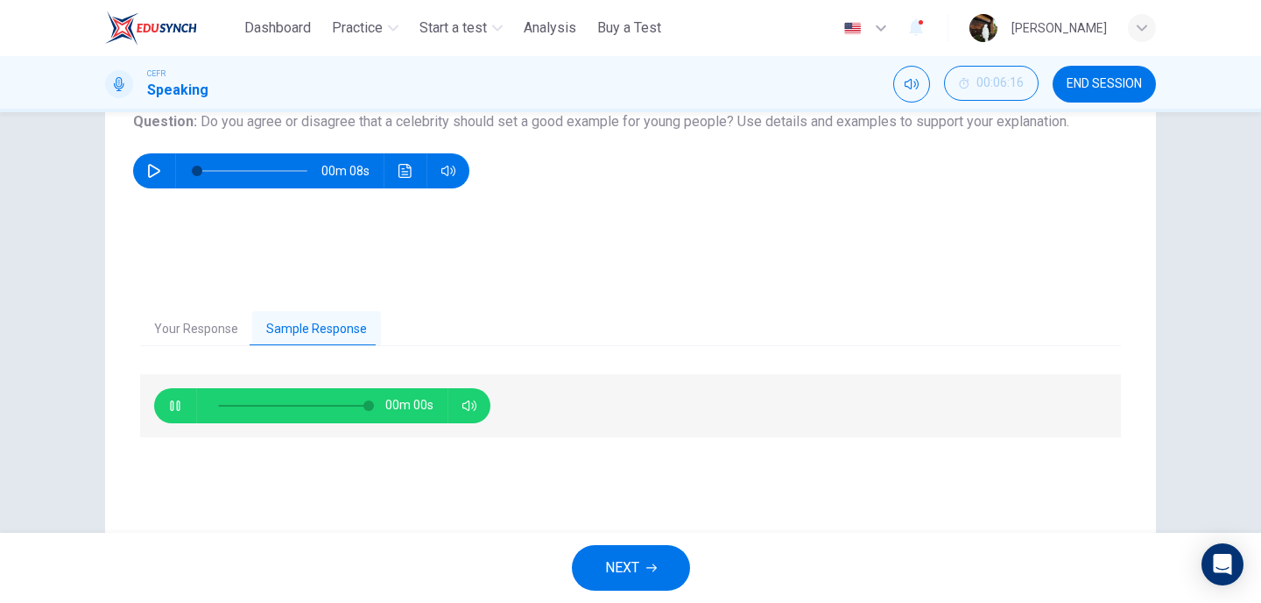
type input "*"
click at [602, 563] on button "NEXT" at bounding box center [631, 568] width 118 height 46
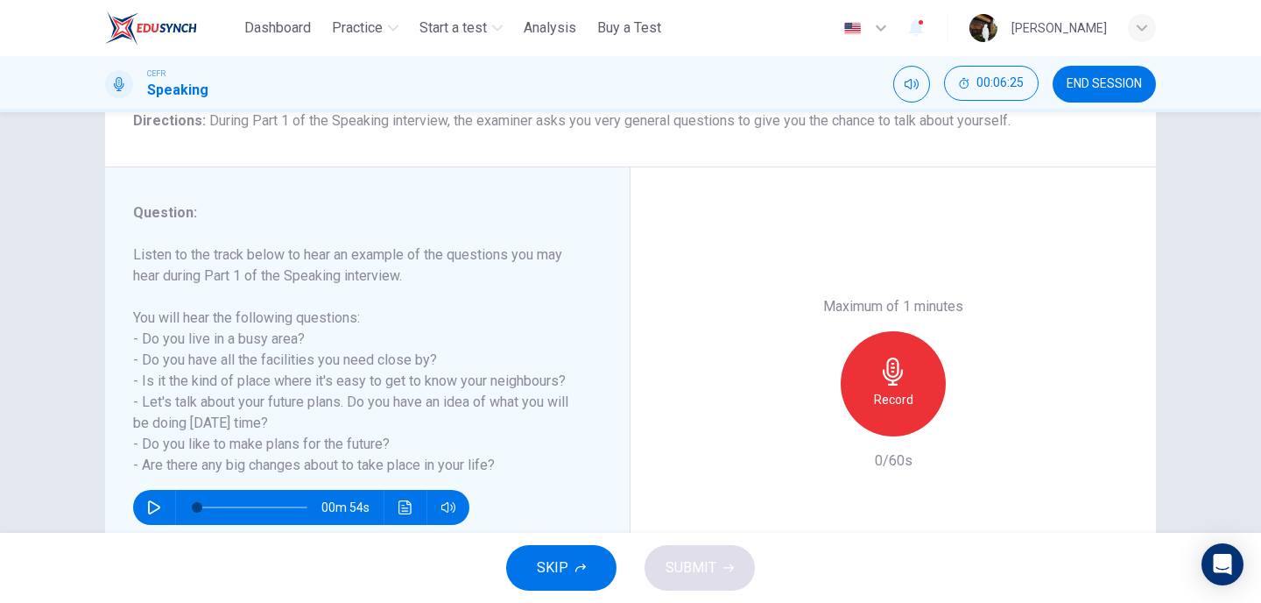
scroll to position [154, 0]
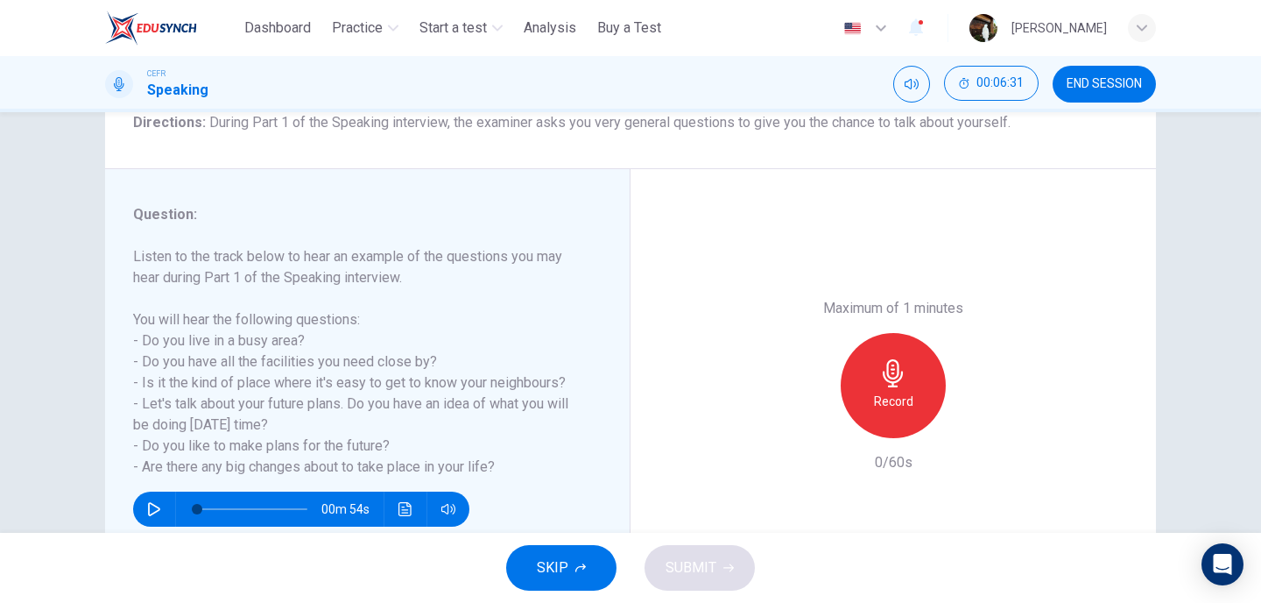
click at [906, 355] on div "Record" at bounding box center [893, 385] width 105 height 105
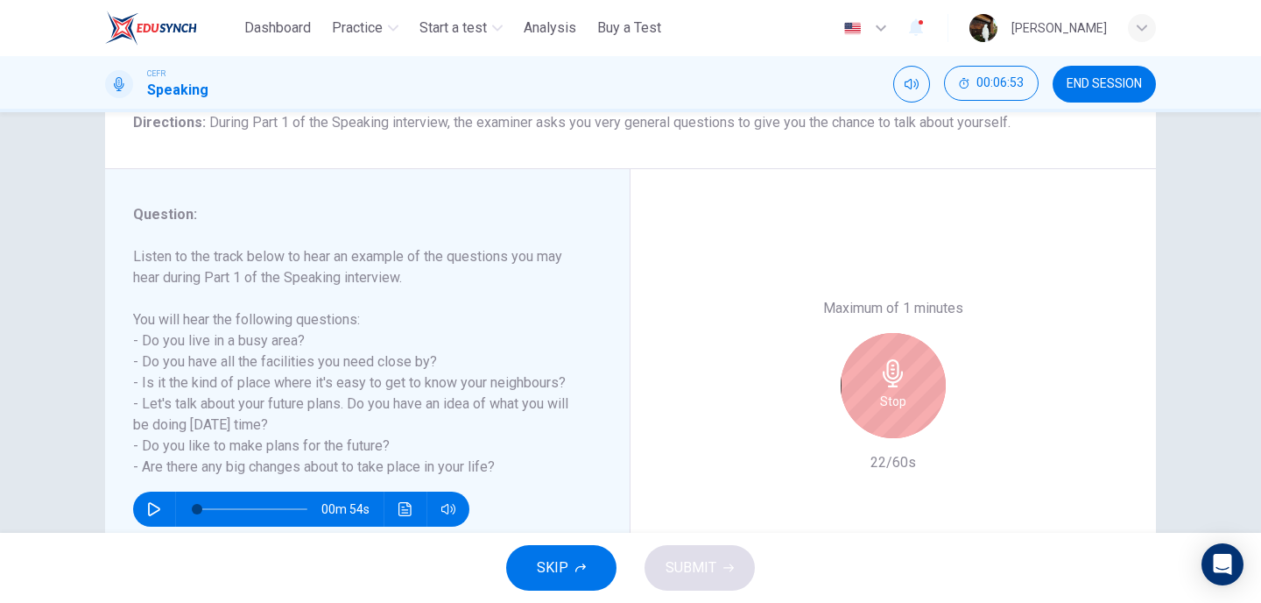
click at [906, 355] on div "Stop" at bounding box center [893, 385] width 105 height 105
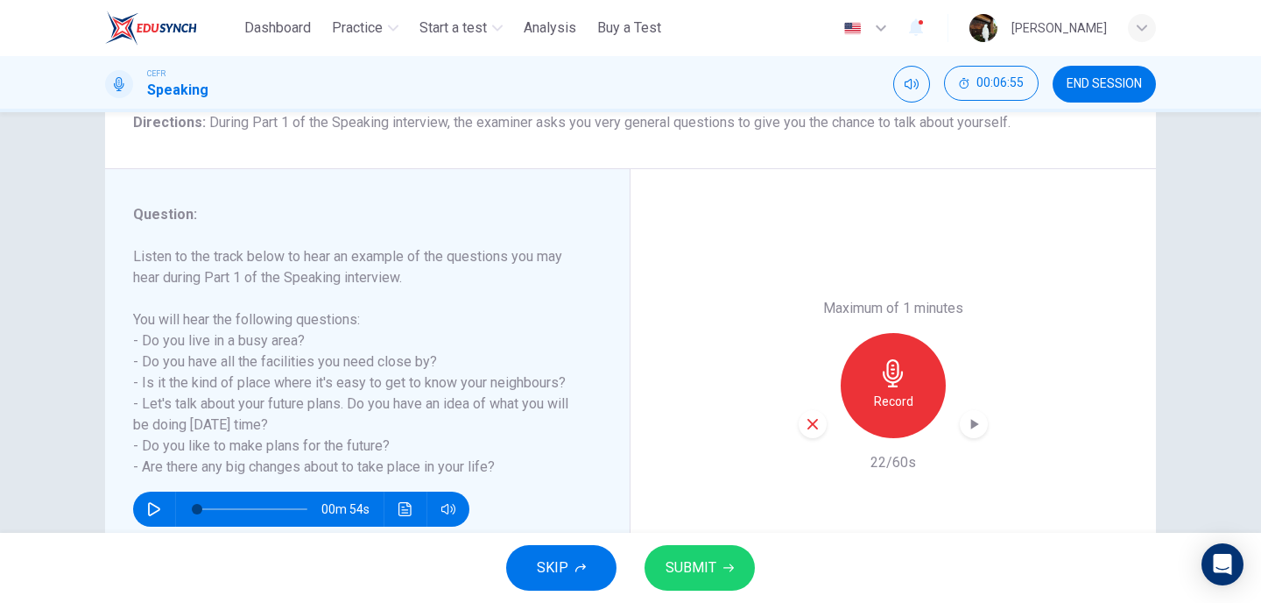
click at [816, 414] on div "button" at bounding box center [813, 424] width 28 height 28
click at [913, 383] on div "Record" at bounding box center [893, 385] width 105 height 105
click at [698, 563] on span "SUBMIT" at bounding box center [691, 567] width 51 height 25
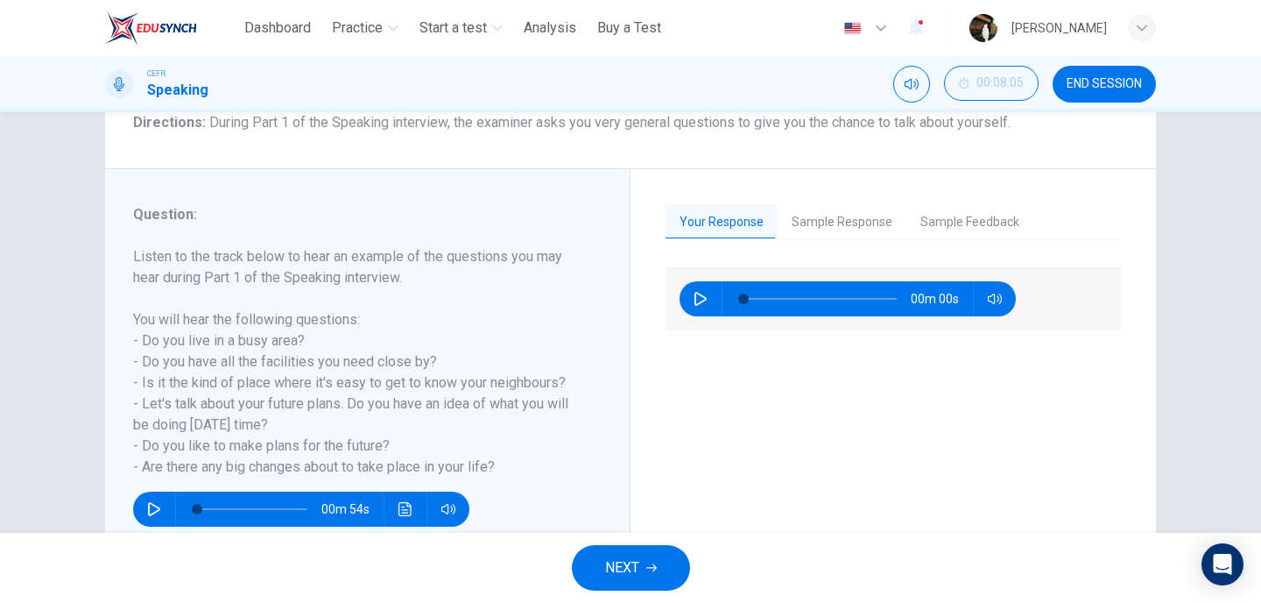
click at [956, 233] on button "Sample Feedback" at bounding box center [969, 222] width 127 height 37
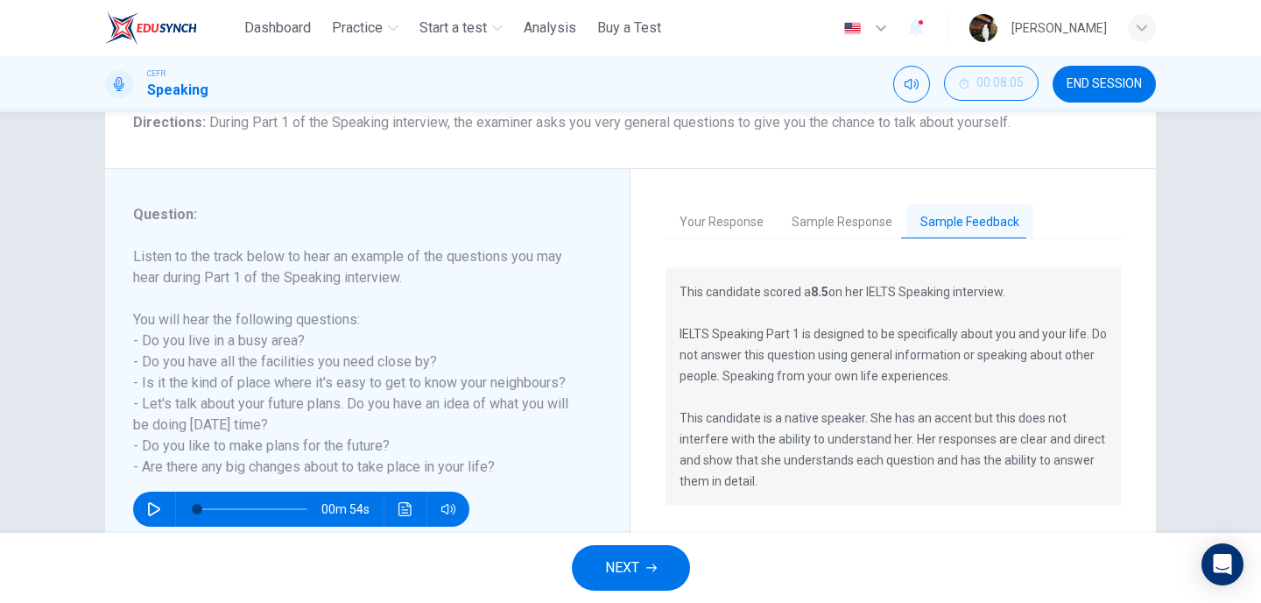
click at [840, 234] on button "Sample Response" at bounding box center [842, 222] width 129 height 37
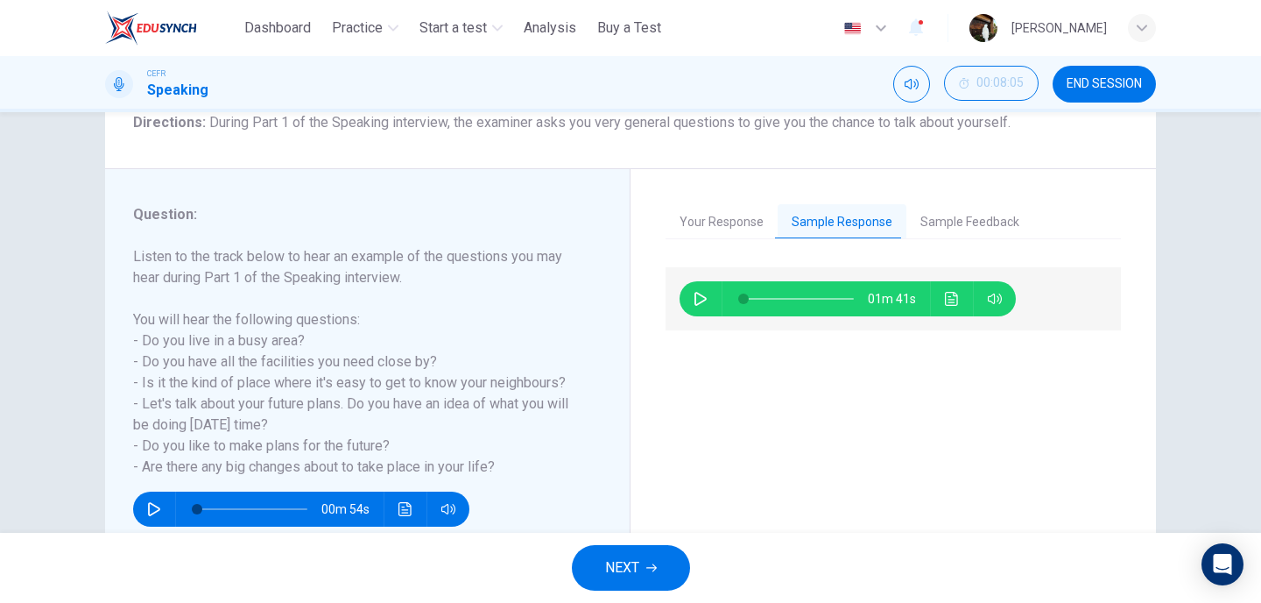
click at [707, 292] on icon "button" at bounding box center [701, 299] width 14 height 14
type input "*"
click at [642, 566] on button "NEXT" at bounding box center [631, 568] width 118 height 46
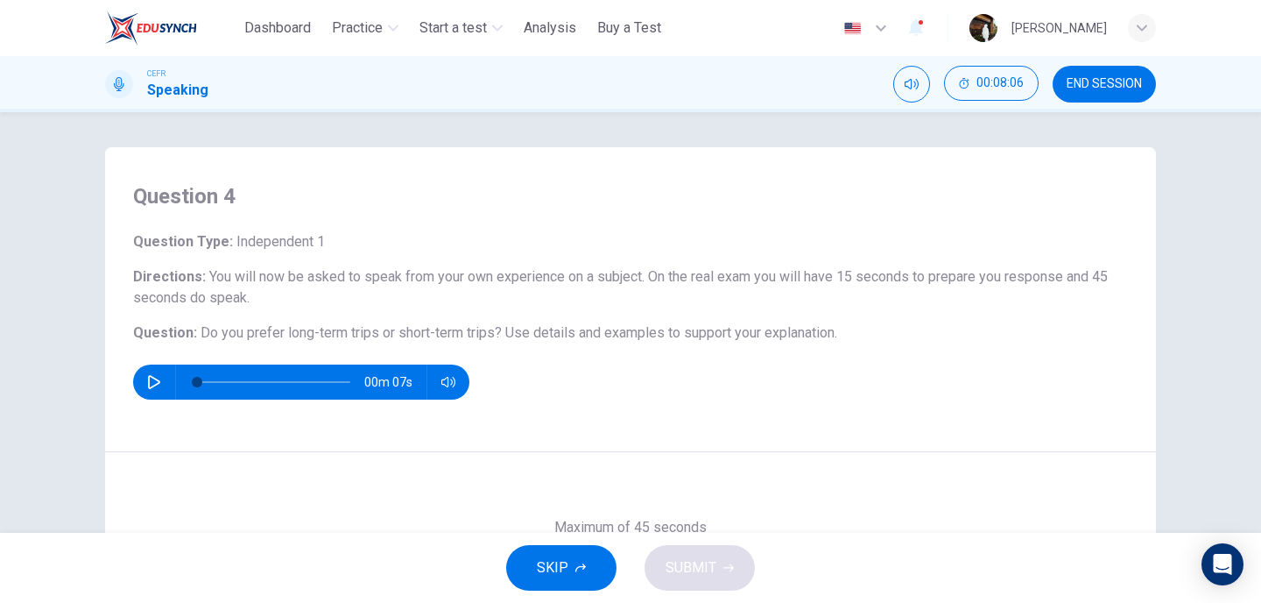
scroll to position [64, 0]
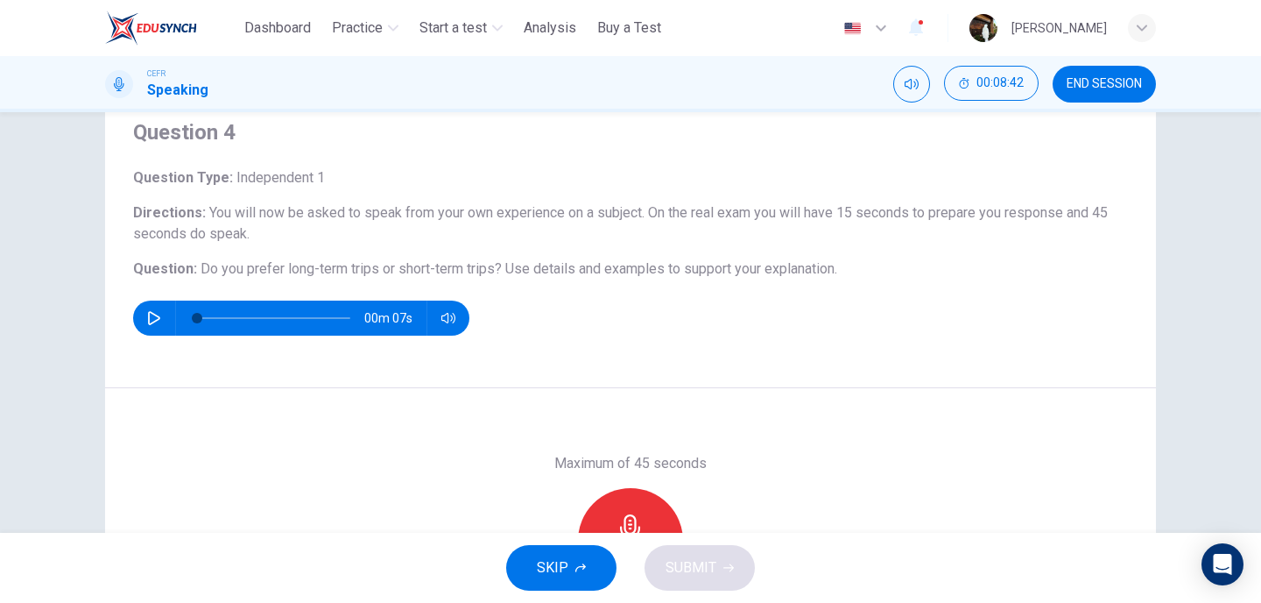
click at [154, 317] on icon "button" at bounding box center [154, 318] width 14 height 14
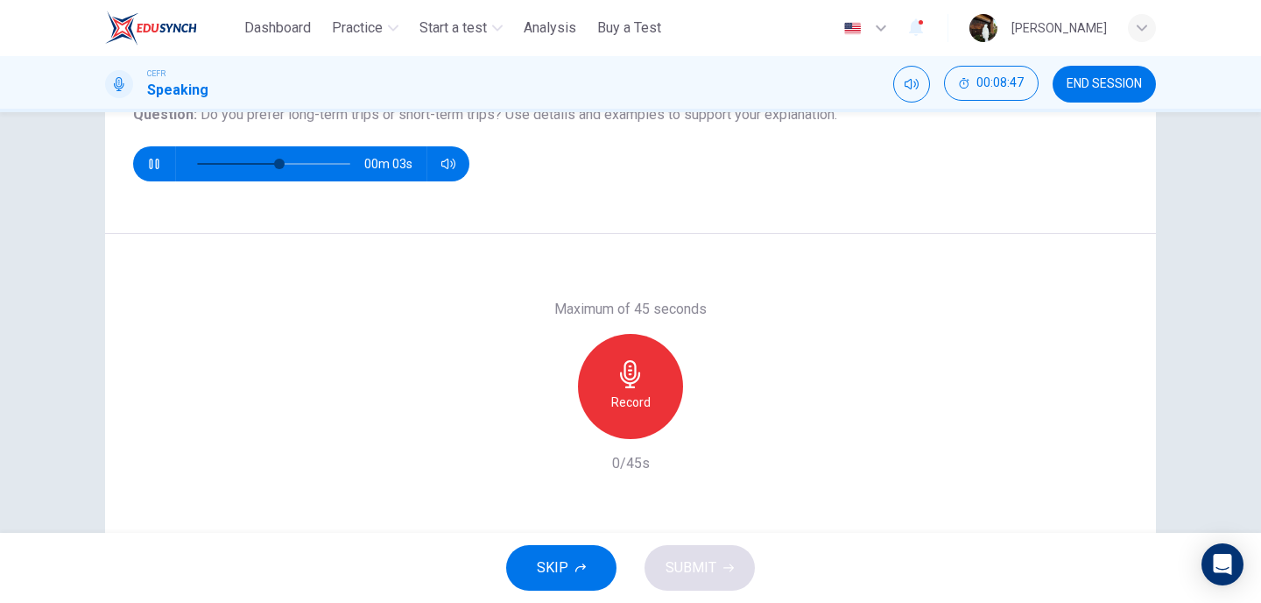
scroll to position [243, 0]
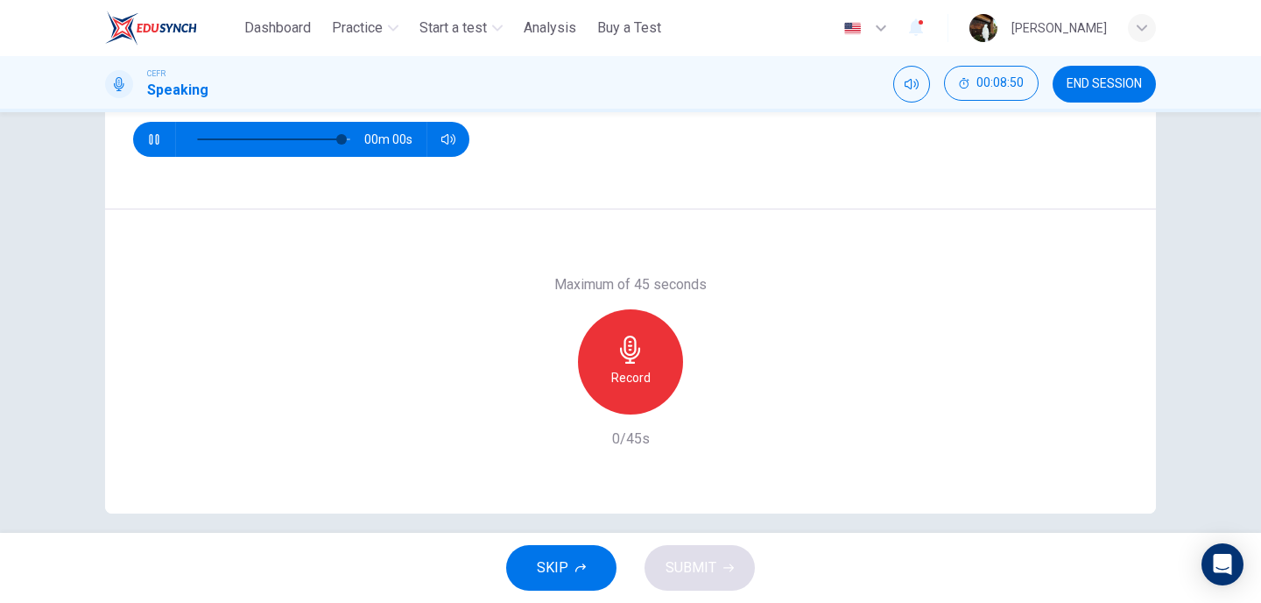
type input "*"
click at [655, 361] on div "Record" at bounding box center [630, 361] width 105 height 105
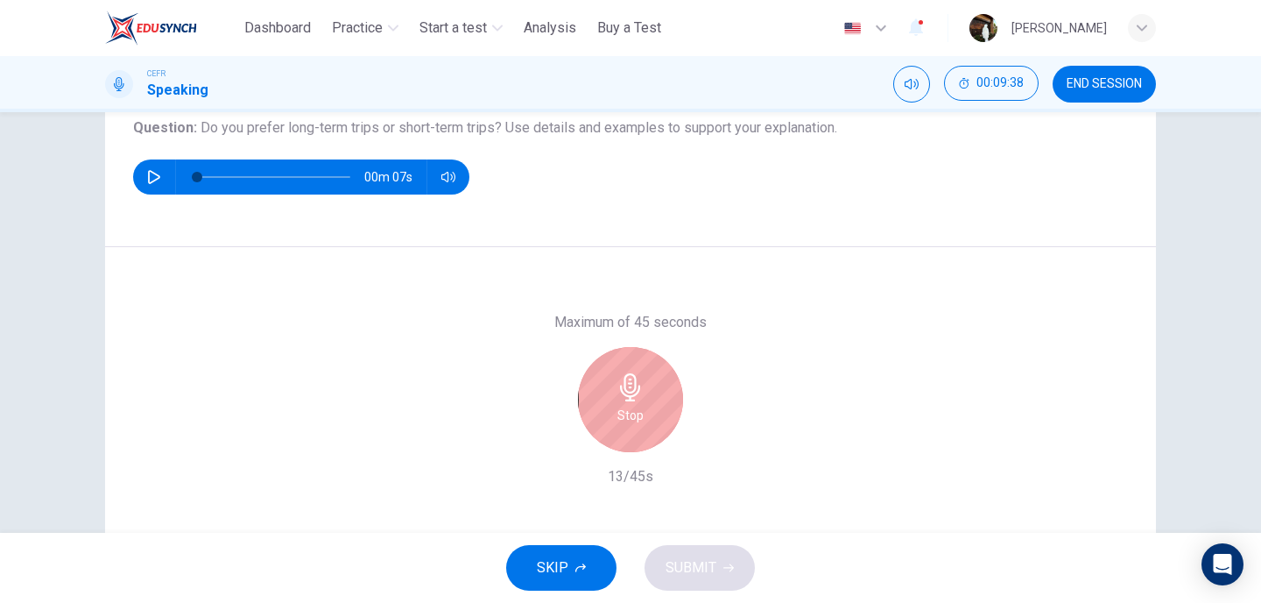
scroll to position [202, 0]
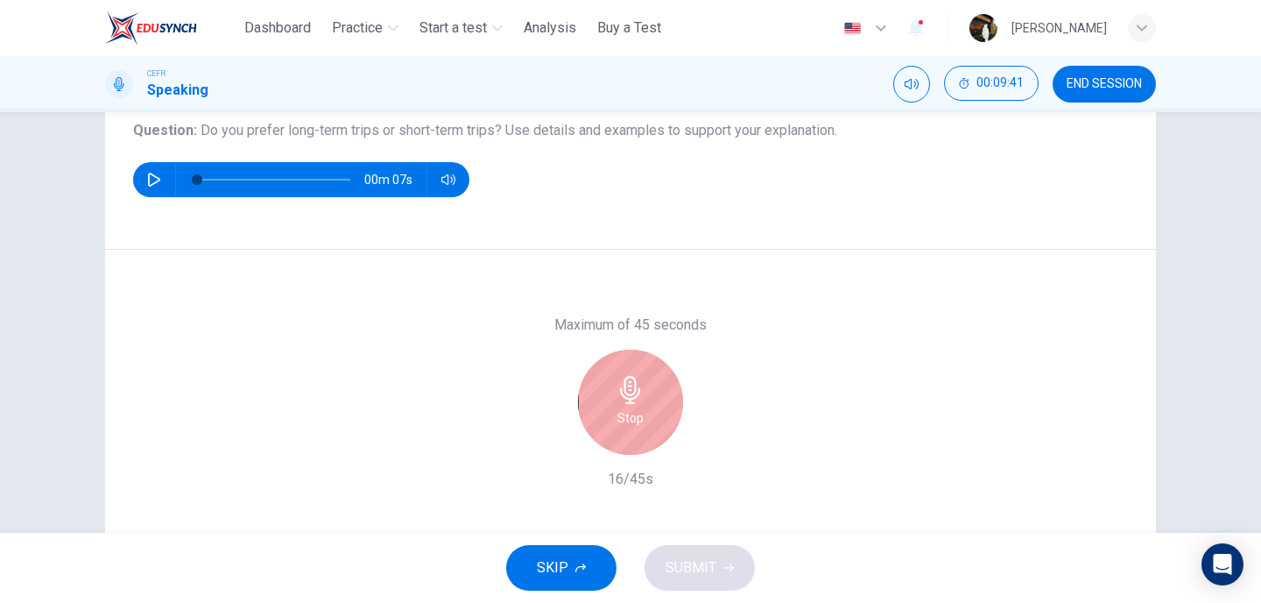
click at [655, 361] on div "Stop" at bounding box center [630, 401] width 105 height 105
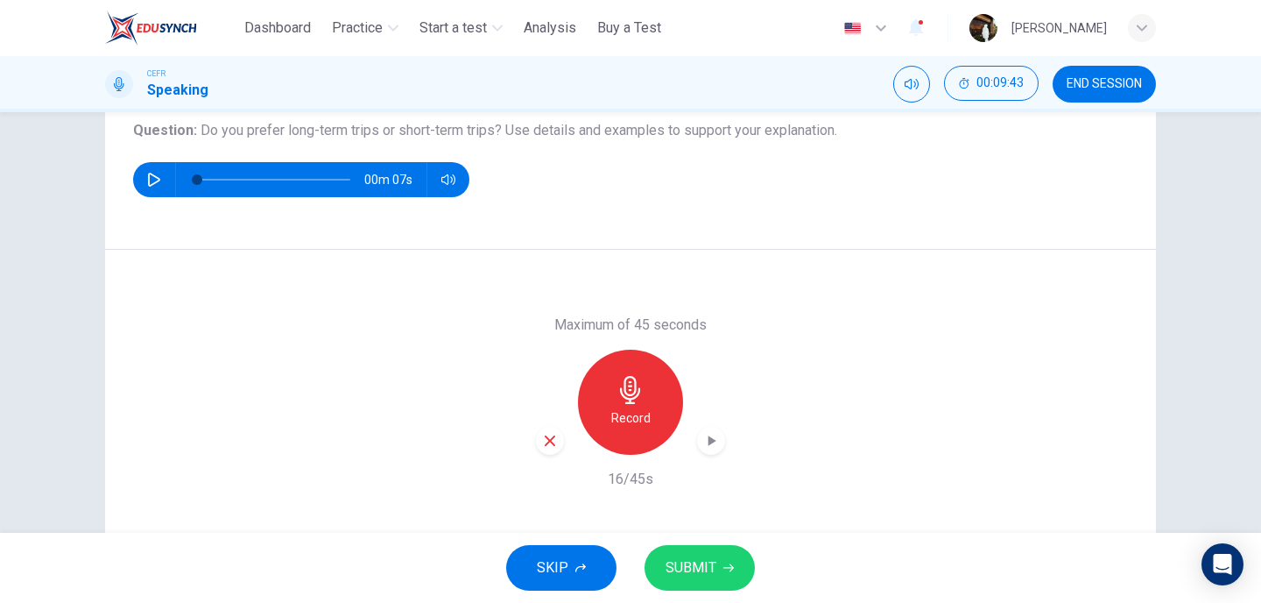
click at [555, 440] on icon "button" at bounding box center [550, 441] width 16 height 16
click at [616, 429] on div "Record" at bounding box center [630, 401] width 105 height 105
click at [685, 553] on button "SUBMIT" at bounding box center [700, 568] width 110 height 46
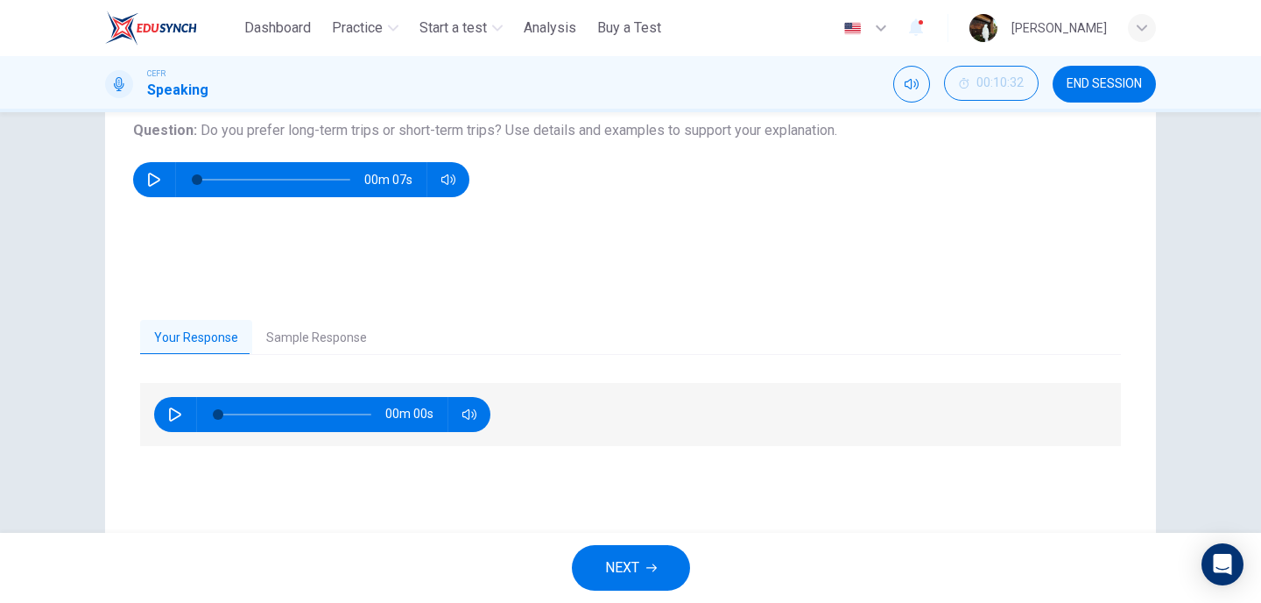
click at [305, 349] on button "Sample Response" at bounding box center [316, 338] width 129 height 37
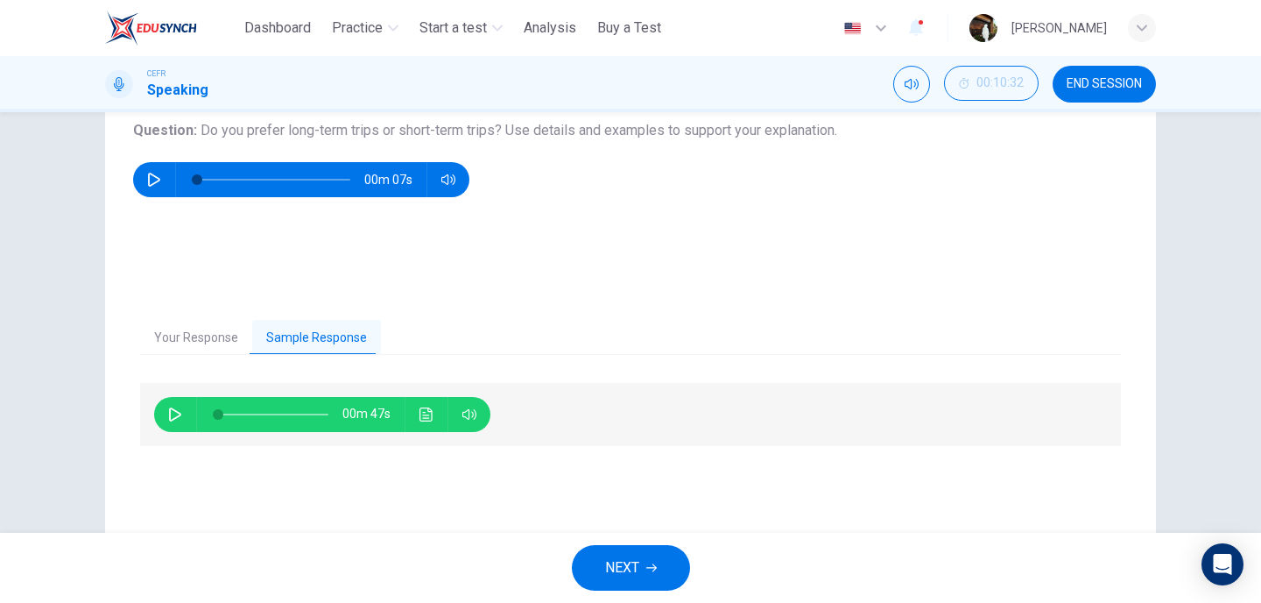
click at [173, 419] on icon "button" at bounding box center [175, 414] width 12 height 14
type input "*"
click at [611, 571] on span "NEXT" at bounding box center [622, 567] width 34 height 25
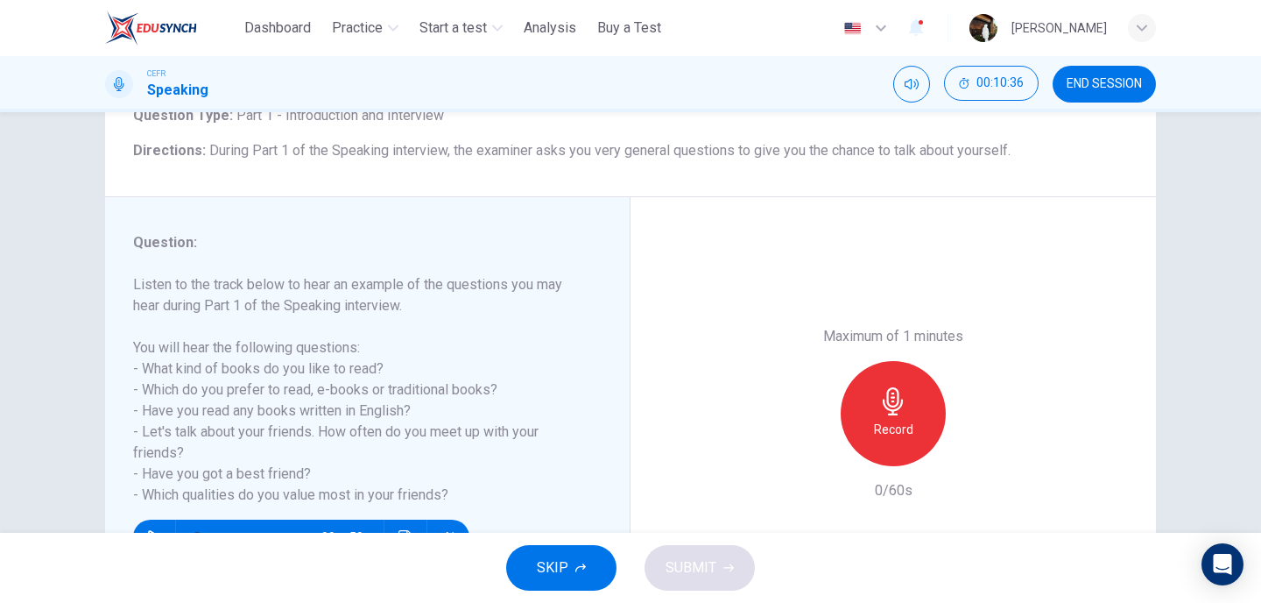
scroll to position [154, 0]
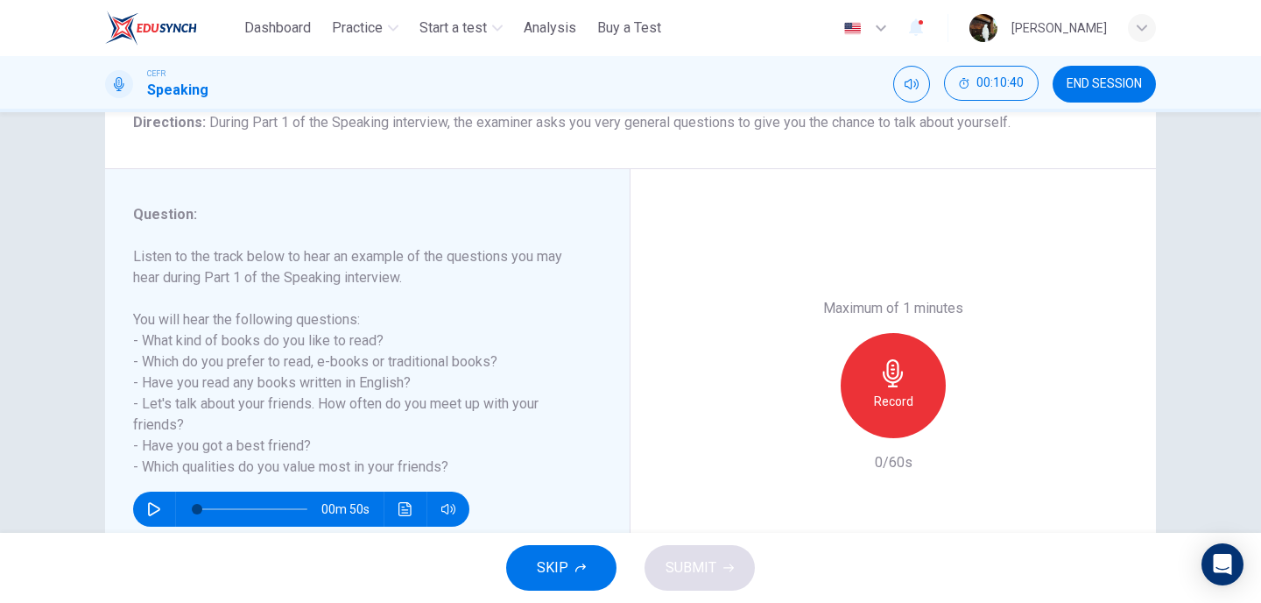
click at [875, 394] on h6 "Record" at bounding box center [893, 401] width 39 height 21
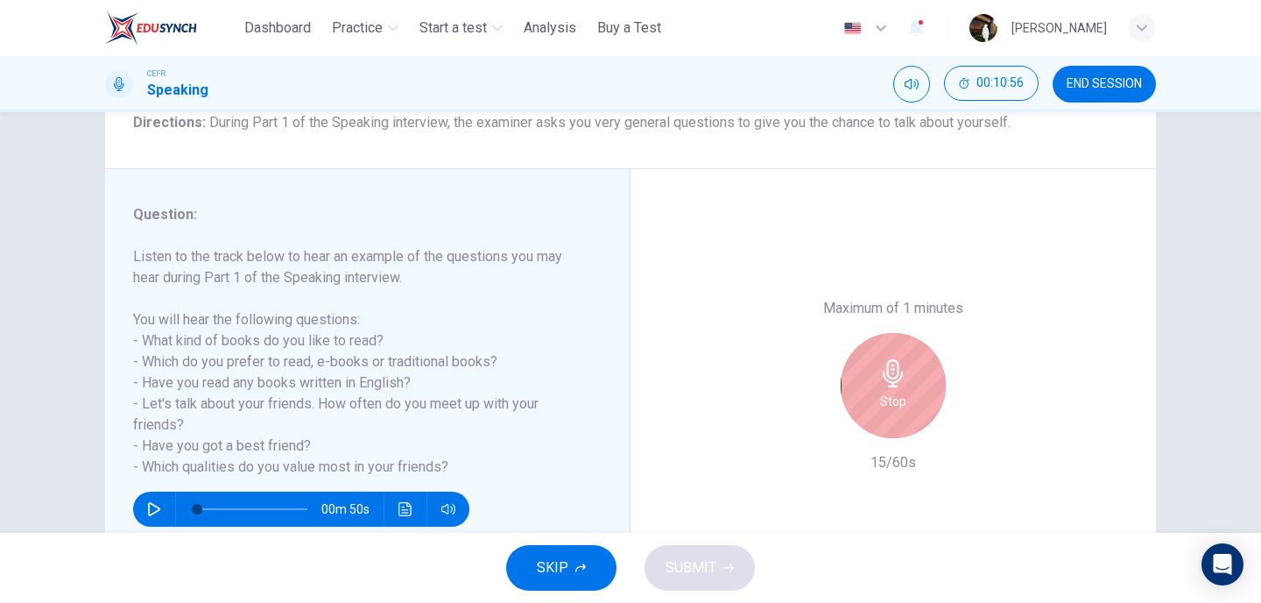
click at [875, 394] on div "Stop" at bounding box center [893, 385] width 105 height 105
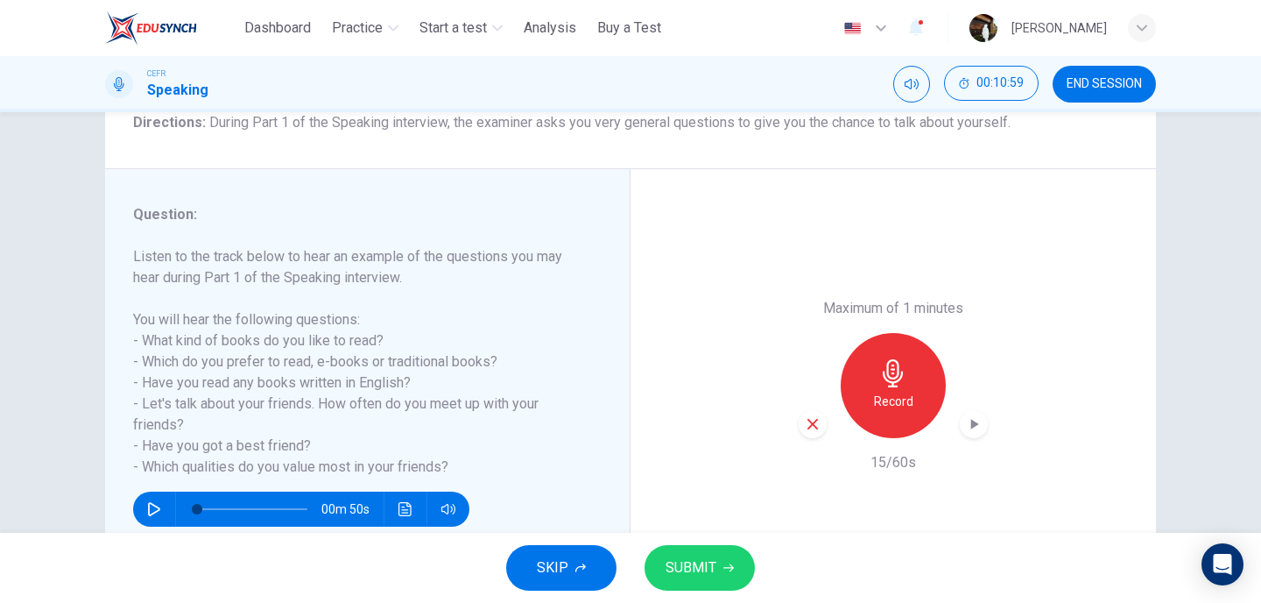
click at [1087, 91] on button "END SESSION" at bounding box center [1104, 84] width 103 height 37
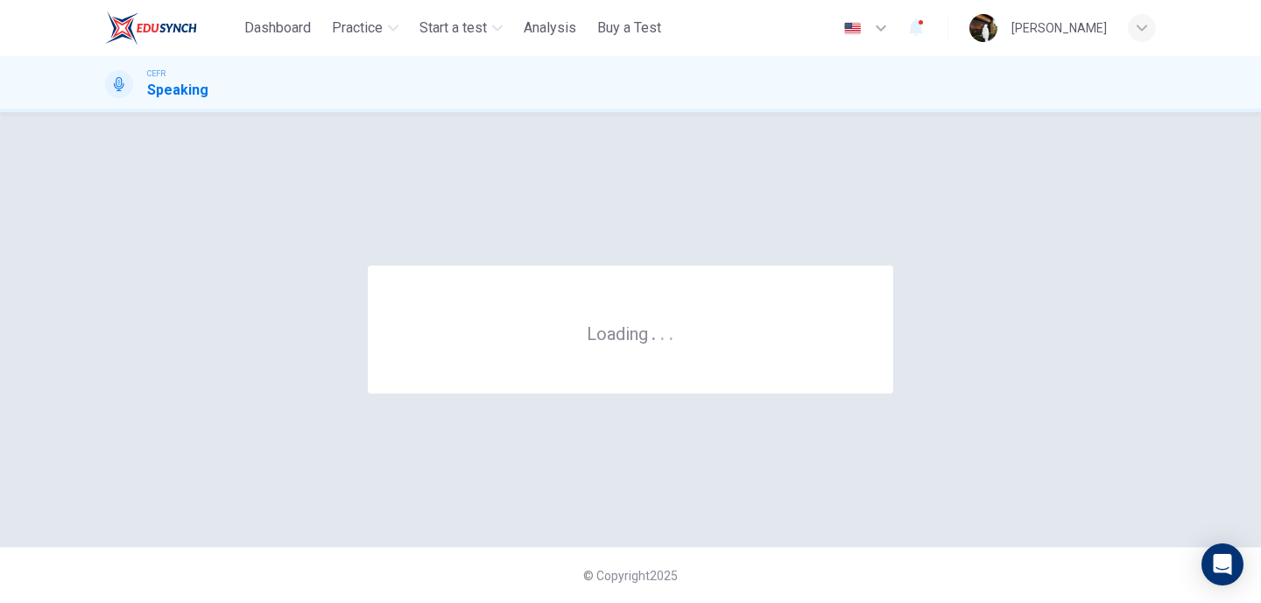
scroll to position [0, 0]
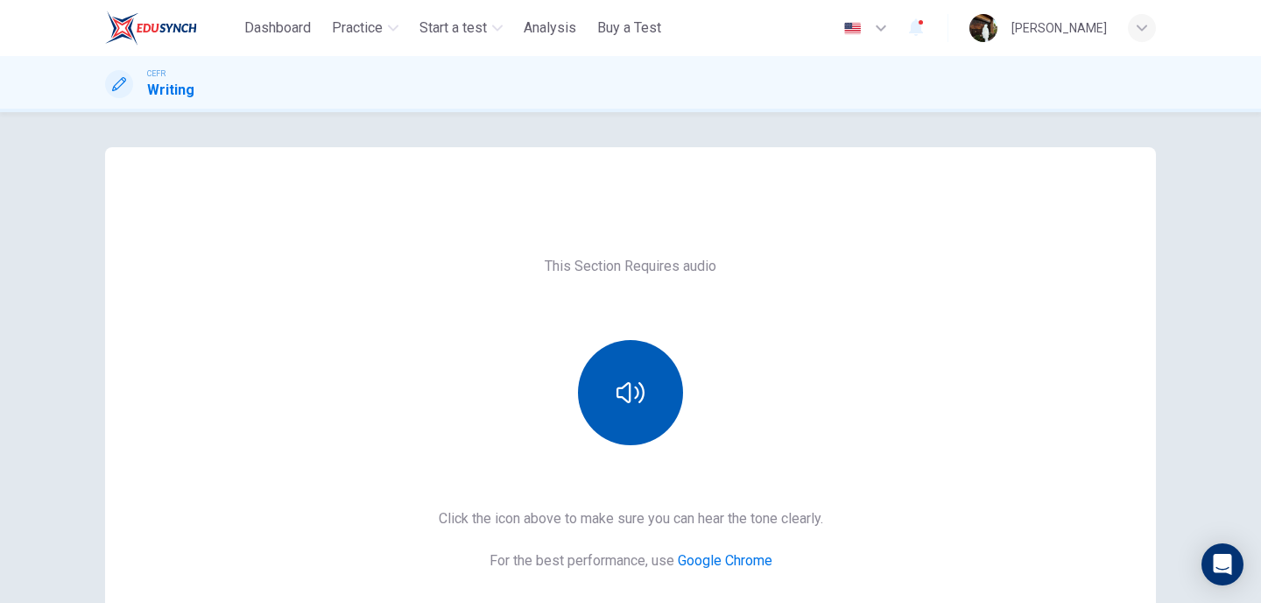
click at [676, 384] on button "button" at bounding box center [630, 392] width 105 height 105
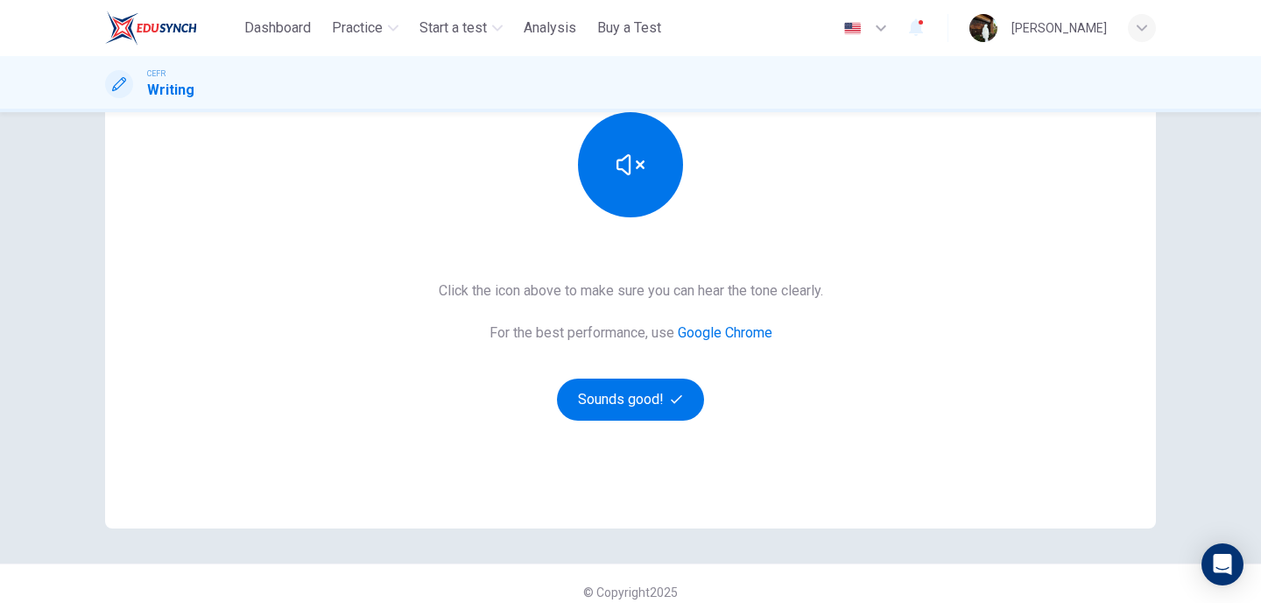
scroll to position [244, 0]
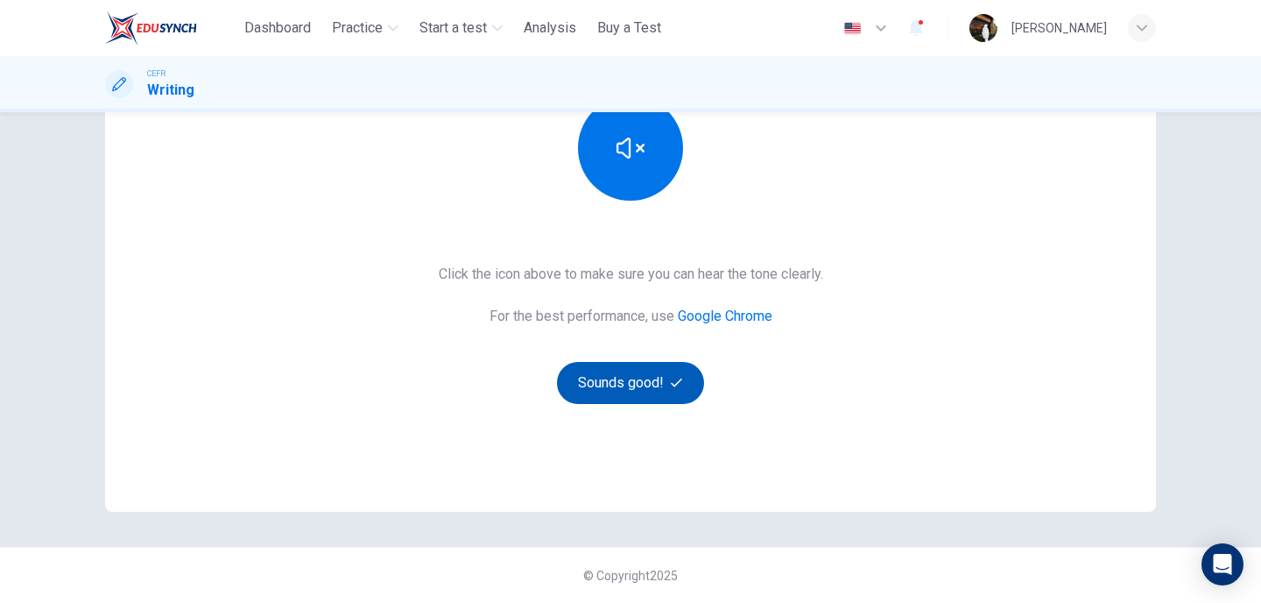
click at [643, 377] on button "Sounds good!" at bounding box center [630, 383] width 147 height 42
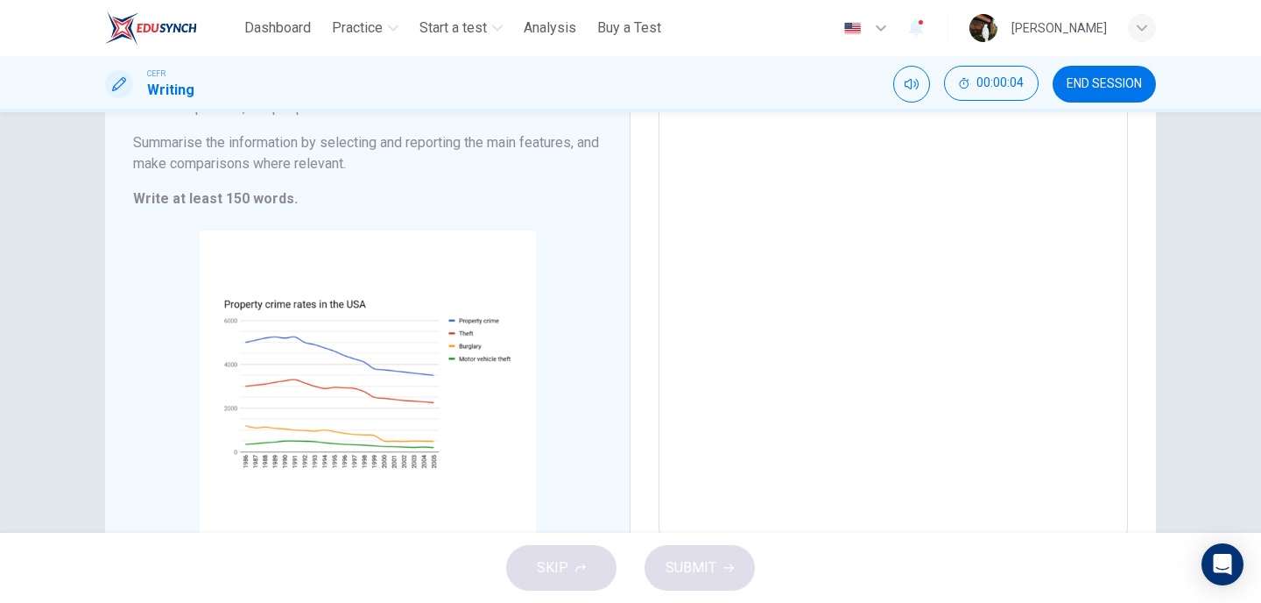
scroll to position [313, 0]
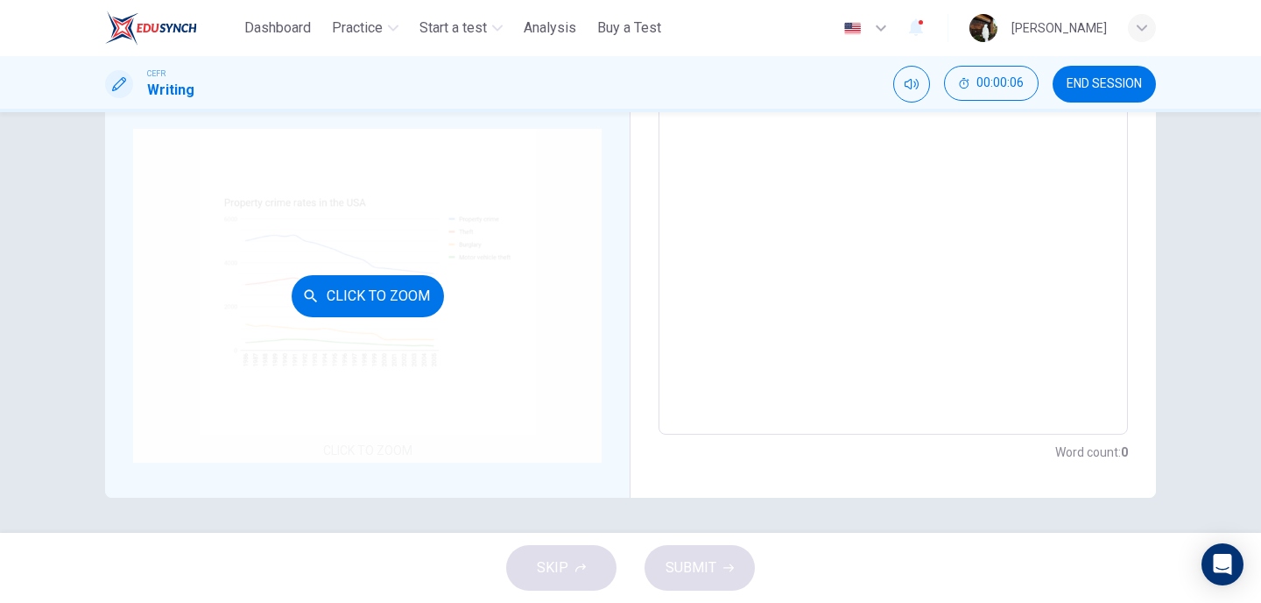
click at [394, 454] on div "Click to Zoom" at bounding box center [367, 296] width 469 height 334
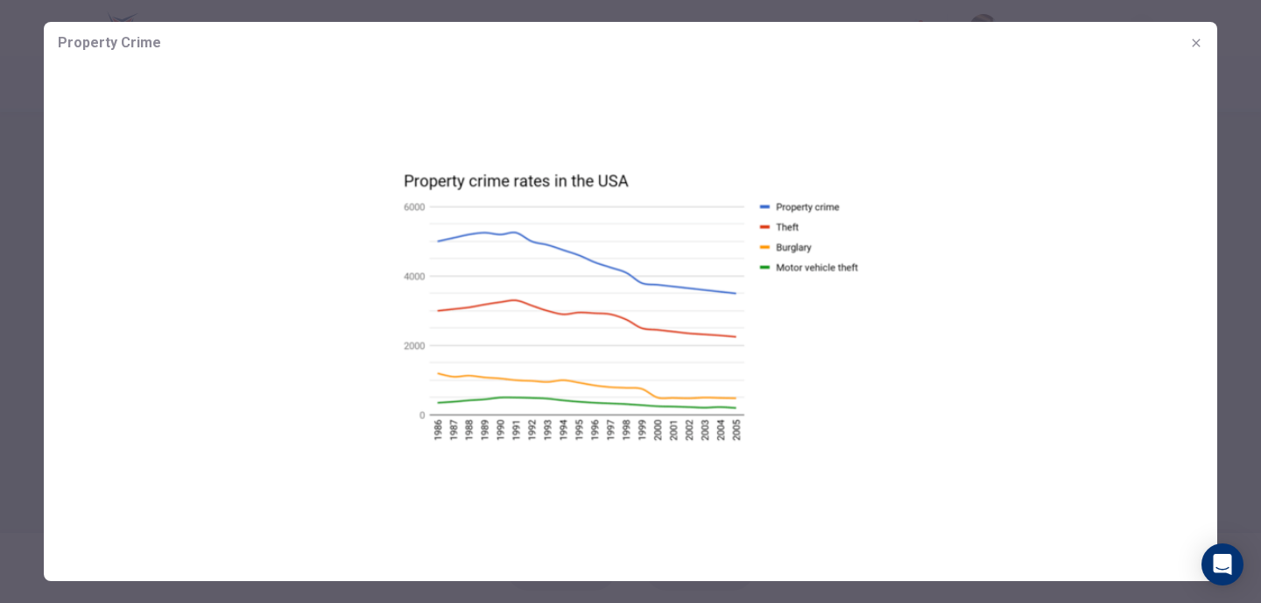
click at [1201, 46] on icon "button" at bounding box center [1196, 43] width 14 height 14
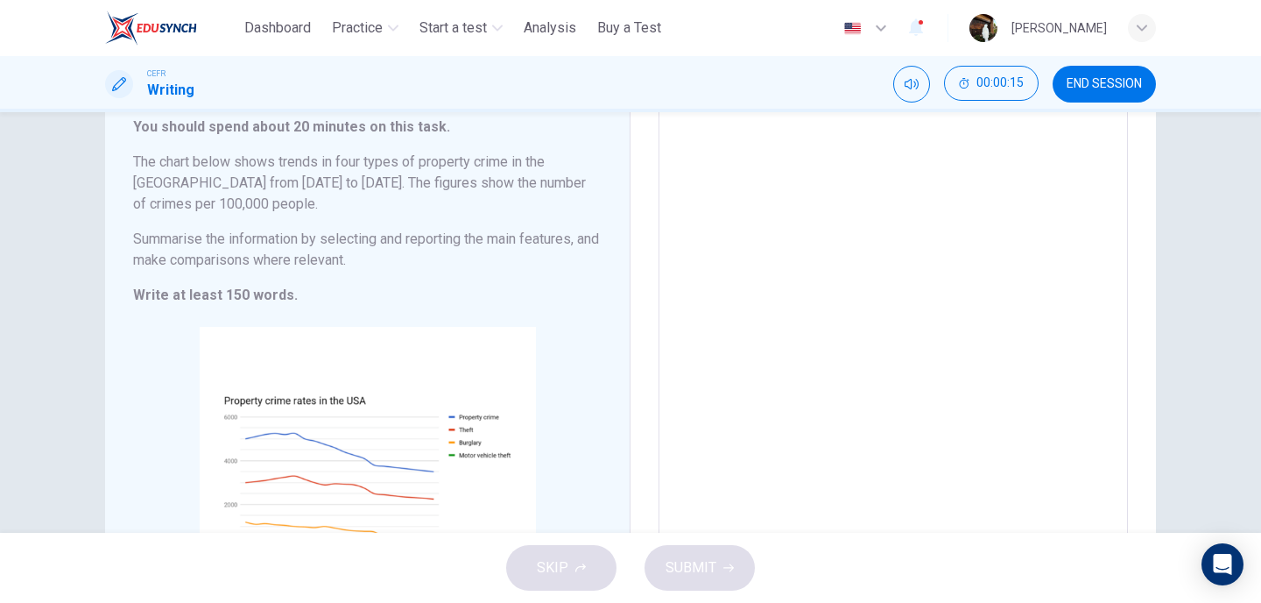
scroll to position [128, 0]
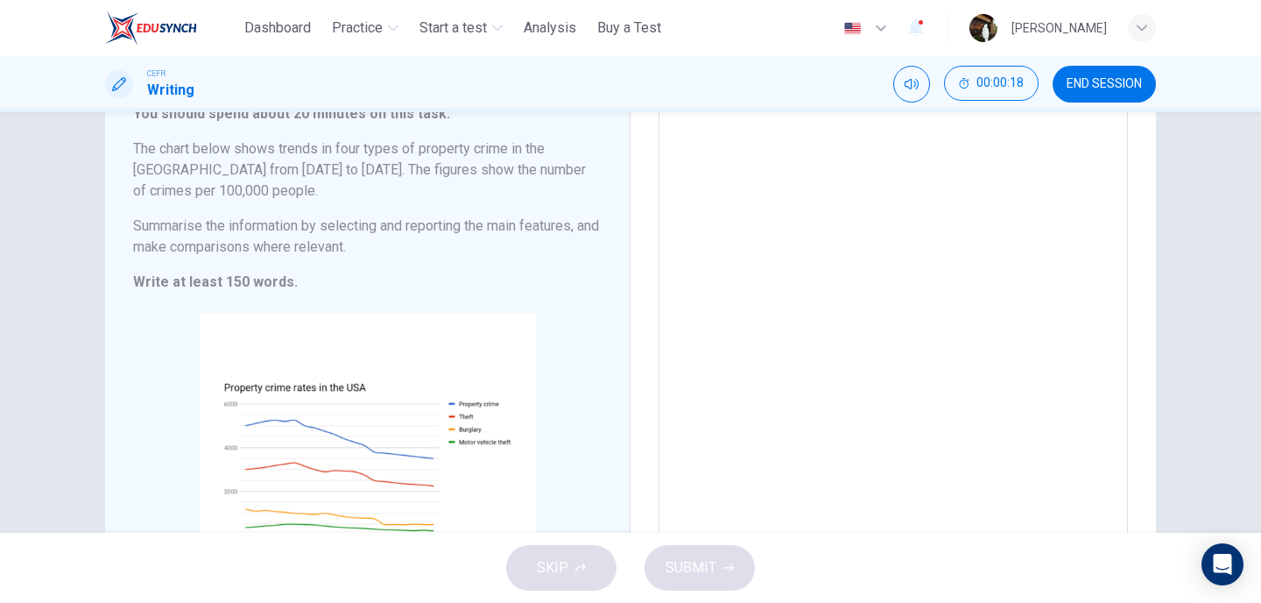
click at [772, 430] on textarea at bounding box center [893, 350] width 445 height 510
click at [1120, 81] on span "END SESSION" at bounding box center [1104, 84] width 75 height 14
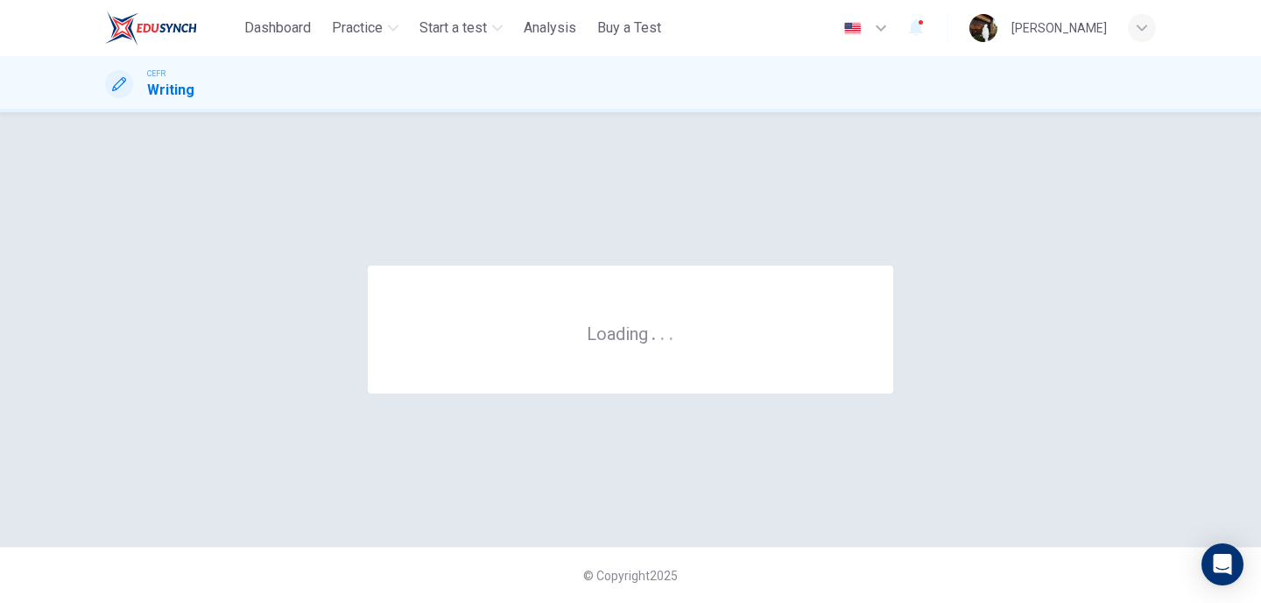
scroll to position [0, 0]
